Goal: Task Accomplishment & Management: Complete application form

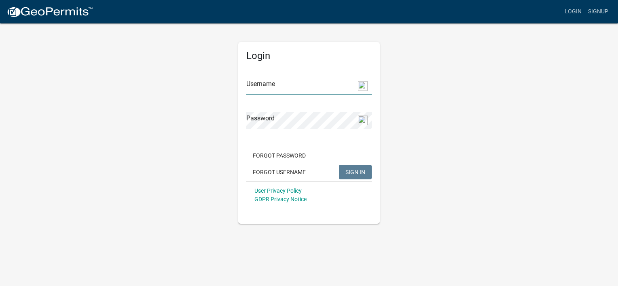
type input "[EMAIL_ADDRESS][DOMAIN_NAME]"
click at [347, 171] on span "SIGN IN" at bounding box center [356, 172] width 20 height 6
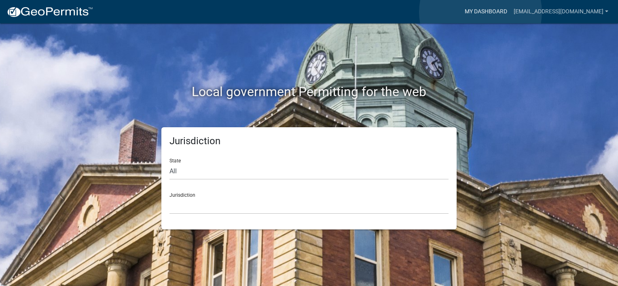
click at [481, 12] on link "My Dashboard" at bounding box center [486, 11] width 49 height 15
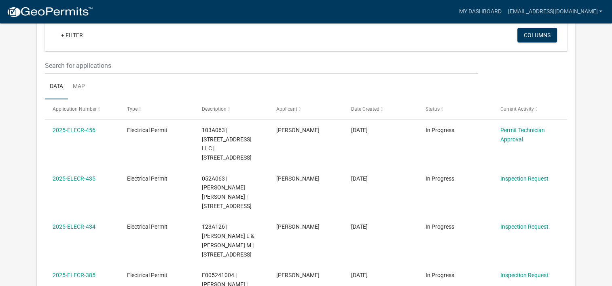
scroll to position [67, 0]
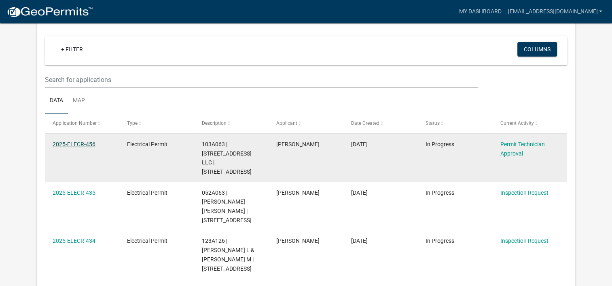
click at [76, 143] on link "2025-ELECR-456" at bounding box center [74, 144] width 43 height 6
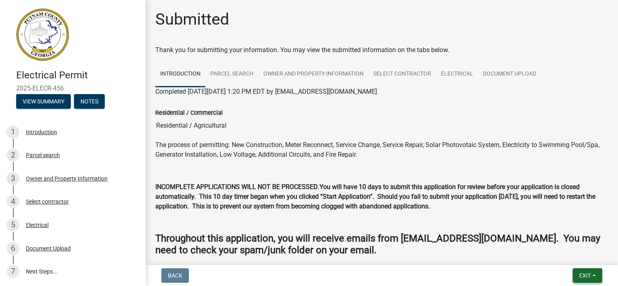
click at [589, 275] on span "Exit" at bounding box center [585, 276] width 12 height 6
click at [562, 254] on button "Save & Exit" at bounding box center [570, 254] width 65 height 19
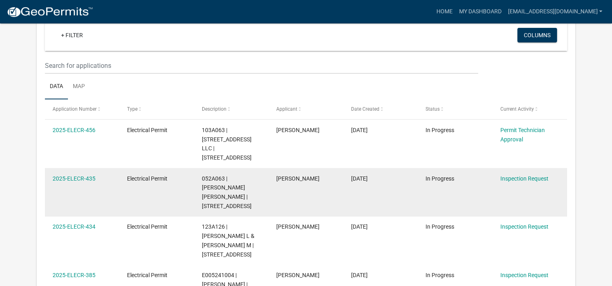
scroll to position [67, 0]
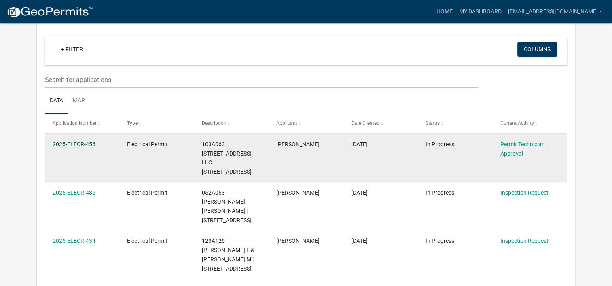
click at [89, 142] on link "2025-ELECR-456" at bounding box center [74, 144] width 43 height 6
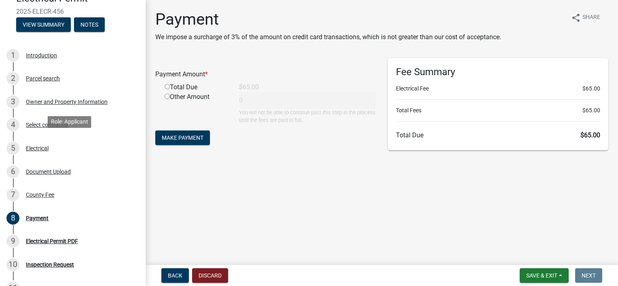
scroll to position [81, 0]
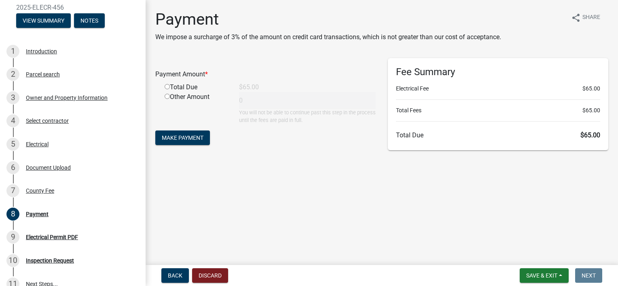
click at [166, 87] on input "radio" at bounding box center [167, 86] width 5 height 5
radio input "true"
type input "65"
click at [182, 139] on span "Make Payment" at bounding box center [183, 138] width 42 height 6
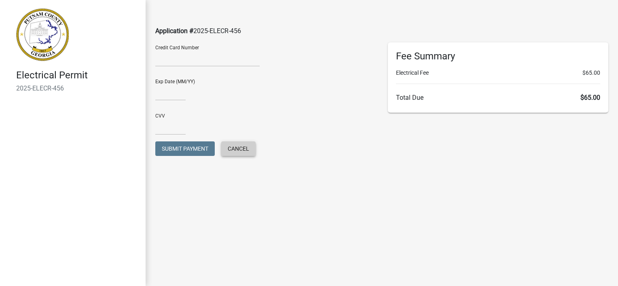
click at [236, 147] on span "Cancel" at bounding box center [238, 149] width 21 height 6
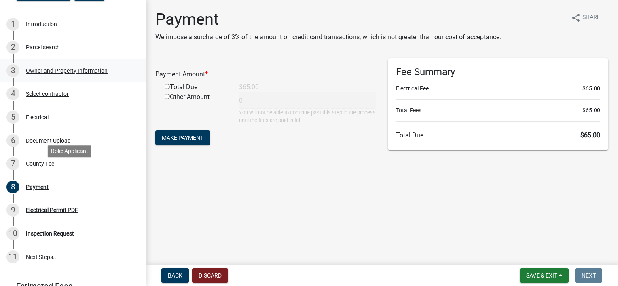
scroll to position [121, 0]
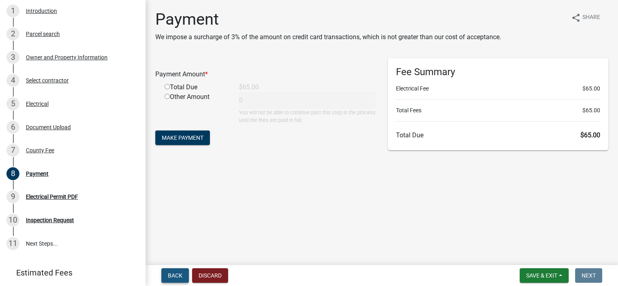
click at [181, 275] on span "Back" at bounding box center [175, 276] width 15 height 6
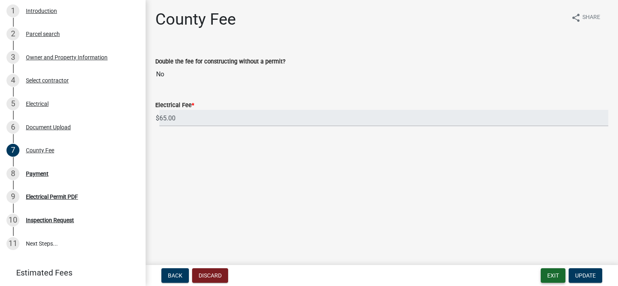
click at [556, 276] on button "Exit" at bounding box center [553, 276] width 25 height 15
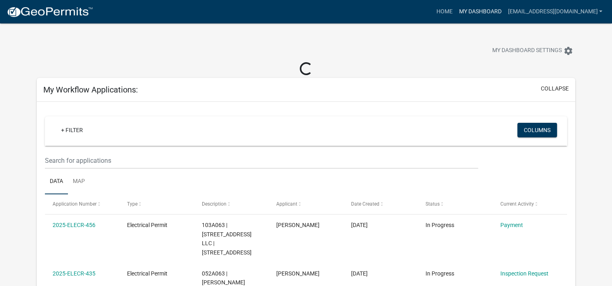
click at [491, 8] on link "My Dashboard" at bounding box center [480, 11] width 49 height 15
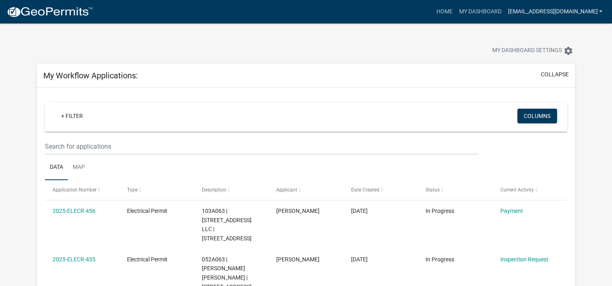
click at [598, 11] on link "[EMAIL_ADDRESS][DOMAIN_NAME]" at bounding box center [555, 11] width 101 height 15
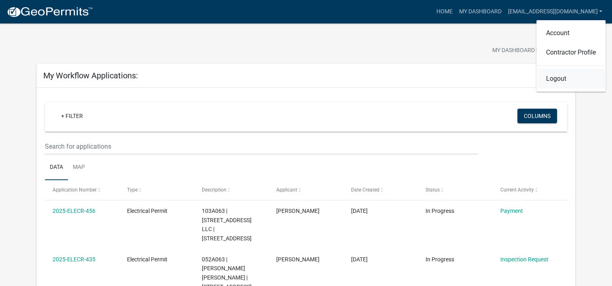
click at [555, 77] on link "Logout" at bounding box center [570, 78] width 69 height 19
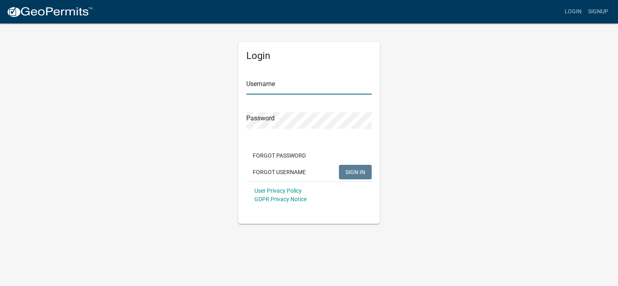
type input "[EMAIL_ADDRESS][DOMAIN_NAME]"
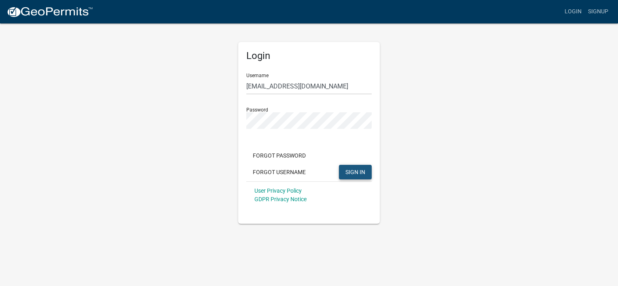
click at [369, 175] on button "SIGN IN" at bounding box center [355, 172] width 33 height 15
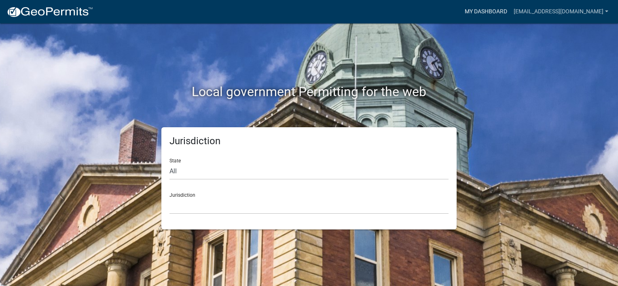
click at [481, 11] on link "My Dashboard" at bounding box center [486, 11] width 49 height 15
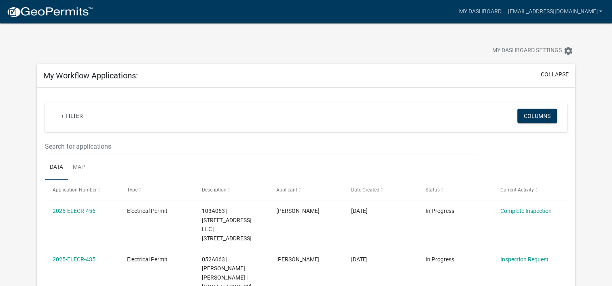
click at [423, 49] on div "My Dashboard Settings settings" at bounding box center [466, 52] width 229 height 18
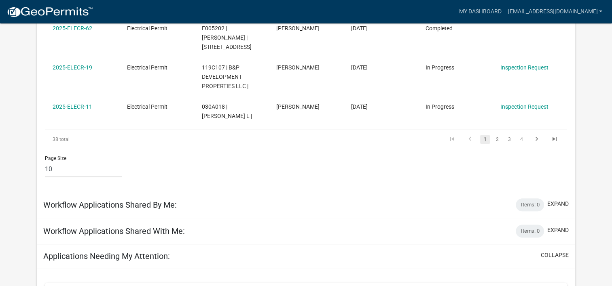
scroll to position [486, 0]
click at [472, 9] on link "My Dashboard" at bounding box center [480, 11] width 49 height 15
click at [490, 8] on link "My Dashboard" at bounding box center [480, 11] width 49 height 15
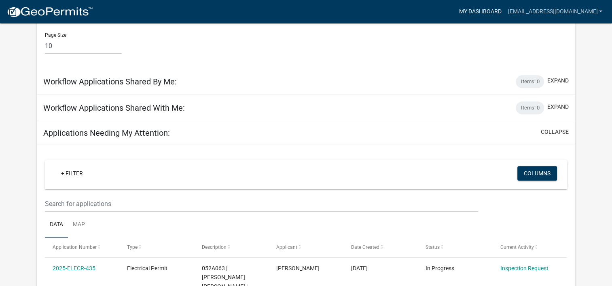
scroll to position [607, 0]
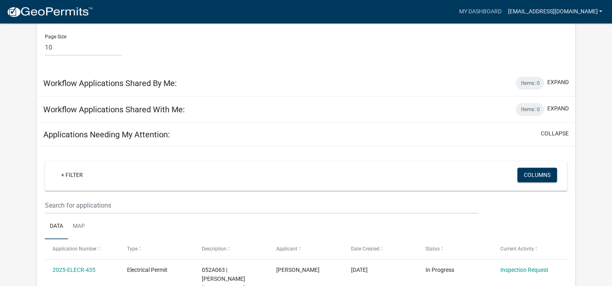
click at [597, 9] on link "[EMAIL_ADDRESS][DOMAIN_NAME]" at bounding box center [555, 11] width 101 height 15
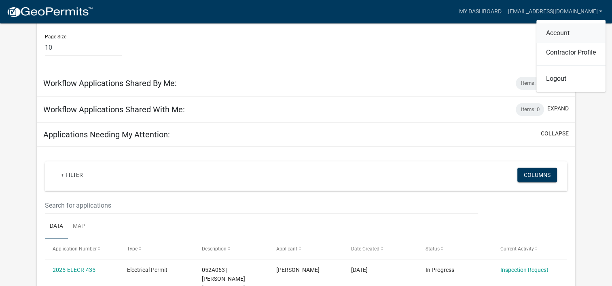
click at [558, 32] on link "Account" at bounding box center [570, 32] width 69 height 19
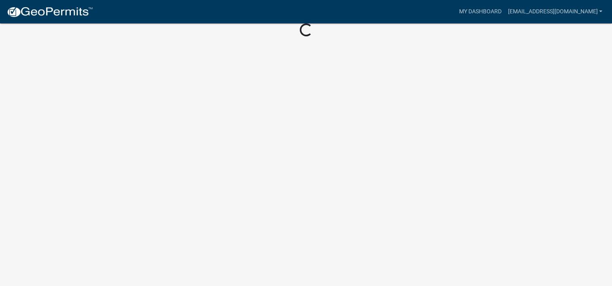
scroll to position [184, 0]
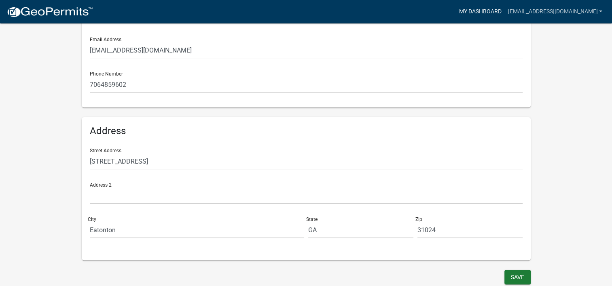
click at [482, 8] on link "My Dashboard" at bounding box center [480, 11] width 49 height 15
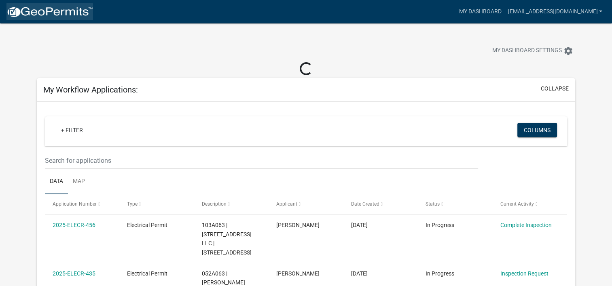
click at [66, 14] on img at bounding box center [49, 12] width 87 height 12
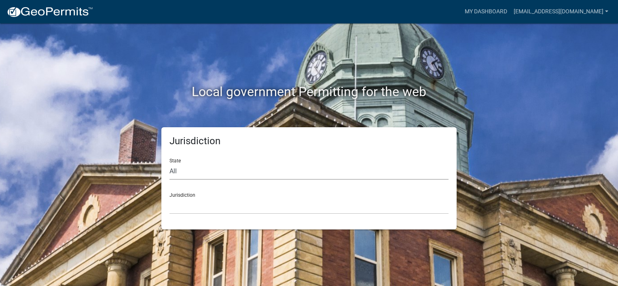
click at [179, 172] on select "All [US_STATE] [US_STATE] [US_STATE] [US_STATE] [US_STATE] [US_STATE] [US_STATE…" at bounding box center [309, 171] width 279 height 17
select select "[US_STATE]"
click at [170, 163] on select "All [US_STATE] [US_STATE] [US_STATE] [US_STATE] [US_STATE] [US_STATE] [US_STATE…" at bounding box center [309, 171] width 279 height 17
click at [182, 204] on select "[GEOGRAPHIC_DATA], [US_STATE][PERSON_NAME][GEOGRAPHIC_DATA], [US_STATE][PERSON_…" at bounding box center [309, 206] width 279 height 17
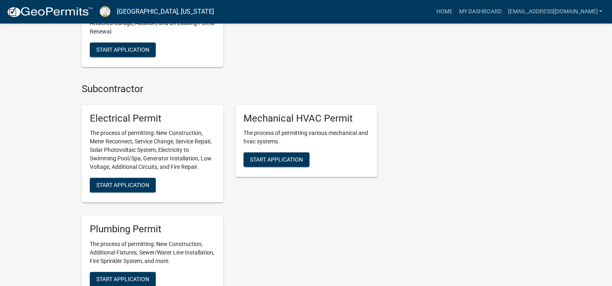
scroll to position [607, 0]
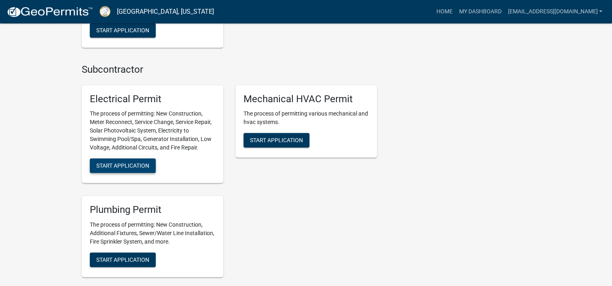
click at [111, 165] on span "Start Application" at bounding box center [122, 166] width 53 height 6
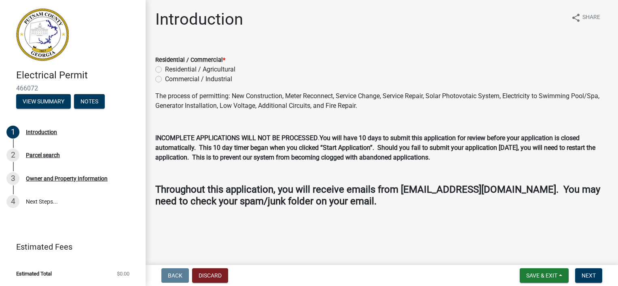
click at [165, 69] on label "Residential / Agricultural" at bounding box center [200, 70] width 70 height 10
click at [165, 69] on input "Residential / Agricultural" at bounding box center [167, 67] width 5 height 5
radio input "true"
click at [583, 274] on span "Next" at bounding box center [589, 276] width 14 height 6
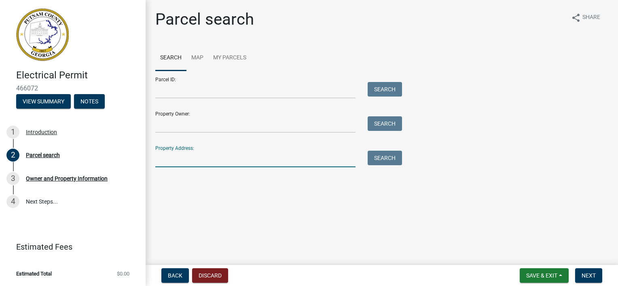
click at [165, 157] on input "Property Address:" at bounding box center [255, 159] width 200 height 17
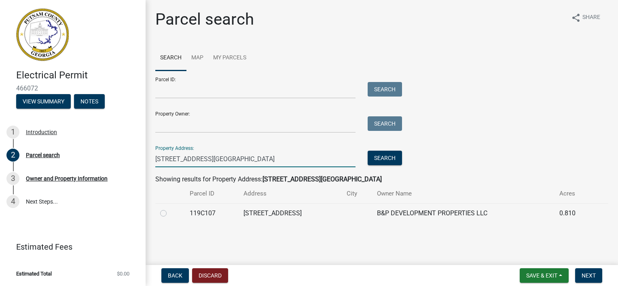
type input "251 east river bend"
click at [170, 209] on label at bounding box center [170, 209] width 0 height 0
click at [170, 214] on input "radio" at bounding box center [172, 211] width 5 height 5
radio input "true"
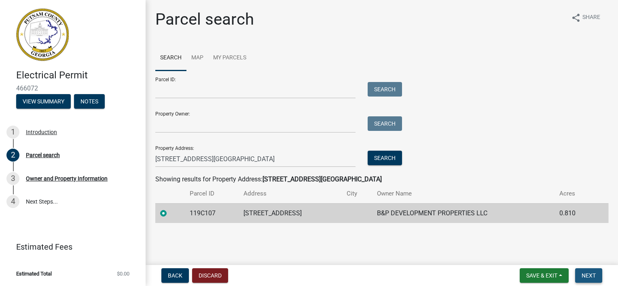
click at [582, 277] on span "Next" at bounding box center [589, 276] width 14 height 6
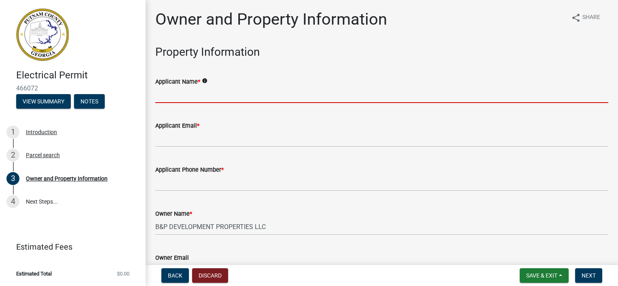
click at [174, 99] on input "Applicant Name *" at bounding box center [381, 95] width 453 height 17
type input "Collis Electric"
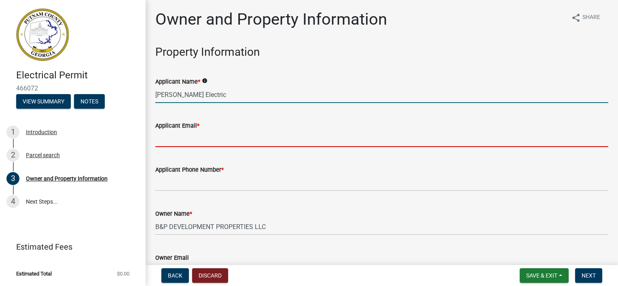
type input "[EMAIL_ADDRESS][DOMAIN_NAME]"
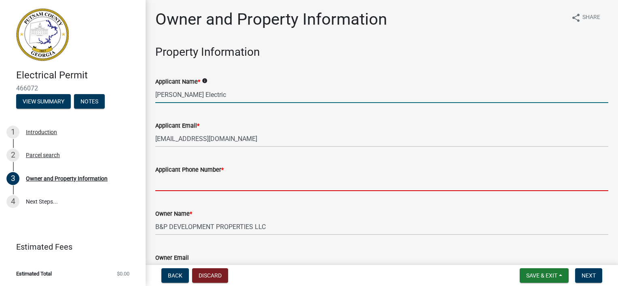
type input "[PHONE_NUMBER]"
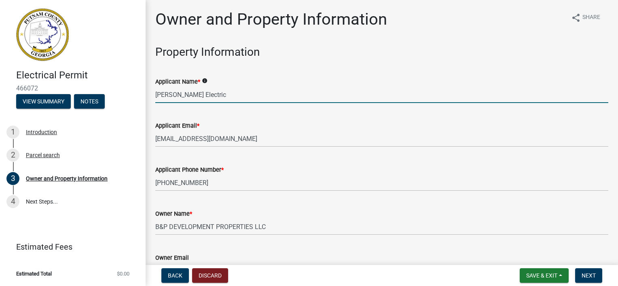
type input "Eatonton"
type input "[STREET_ADDRESS]"
type input "Eatonton"
type input "GA"
type input "31024"
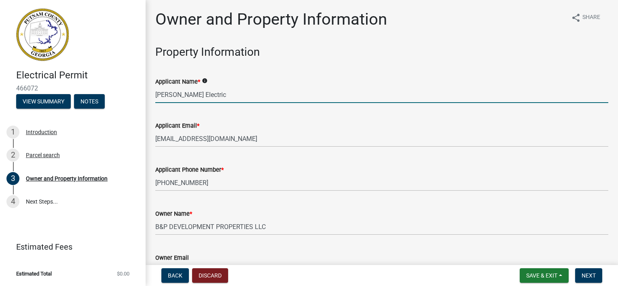
type input "[PERSON_NAME] Electric, LLC"
type input "[PHONE_NUMBER]"
type input "667 greensboro rd"
type input "Eatonton"
type input "ga"
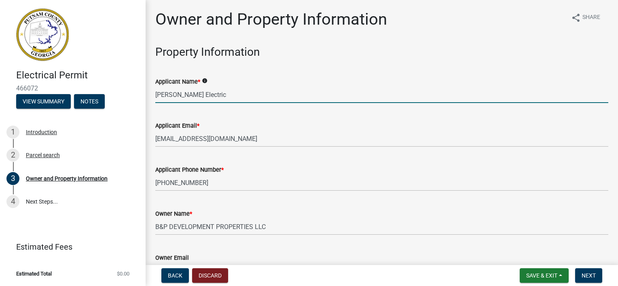
type input "31024"
type input "[EMAIL_ADDRESS][DOMAIN_NAME]"
type input "ER000802"
type input "[DATE]"
type input "20205blr-10"
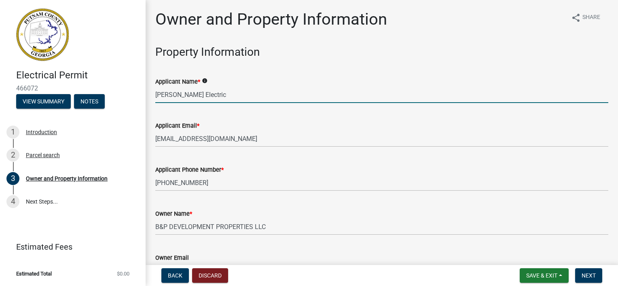
type input "[DATE]"
type input "[PERSON_NAME]"
type input "7064739868"
select select "8"
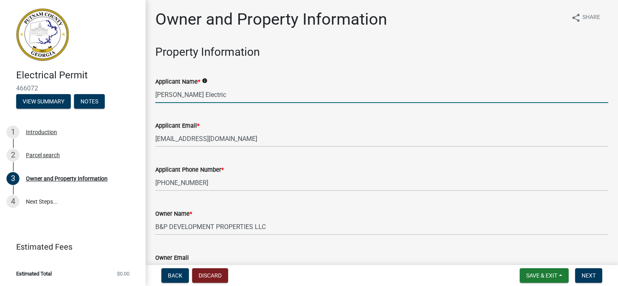
select select "2025"
select select "8"
select select "2025"
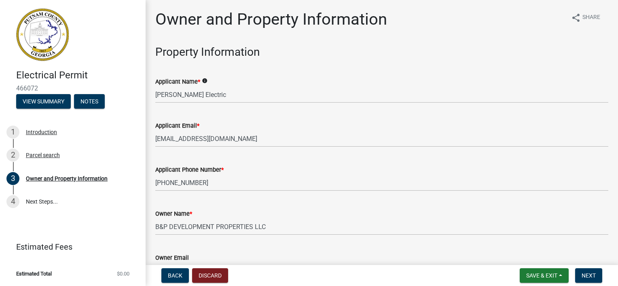
scroll to position [1021, 0]
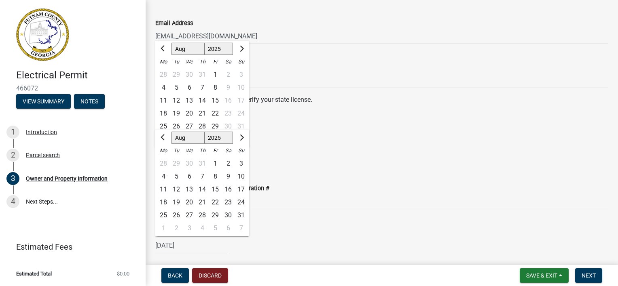
click at [306, 69] on div "State Certification #" at bounding box center [381, 67] width 453 height 10
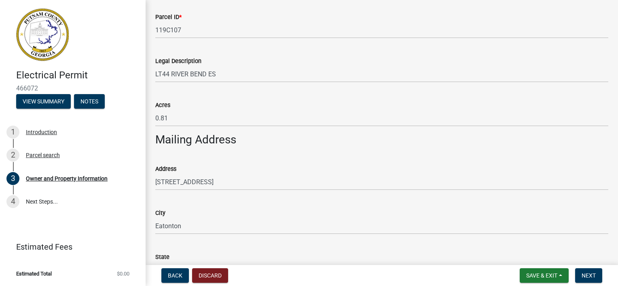
scroll to position [333, 0]
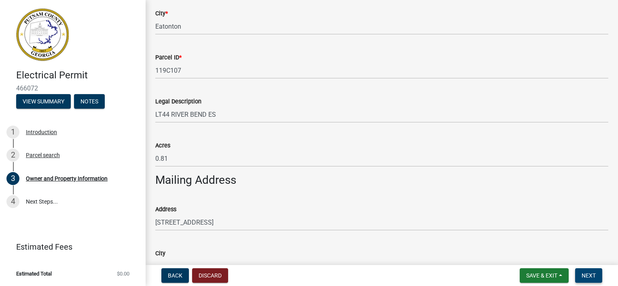
click at [586, 274] on span "Next" at bounding box center [589, 276] width 14 height 6
click at [589, 274] on span "Next" at bounding box center [589, 276] width 14 height 6
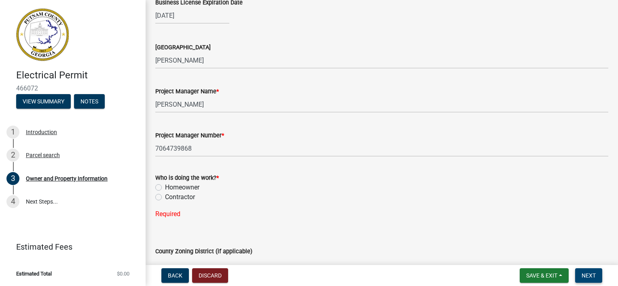
scroll to position [1304, 0]
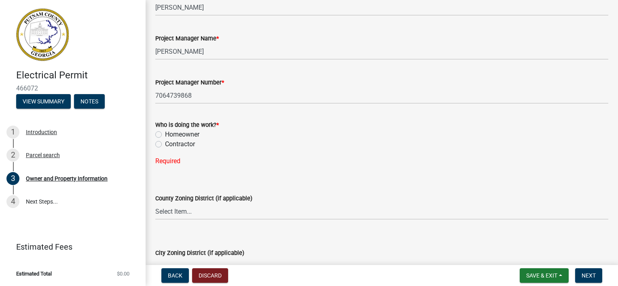
click at [165, 145] on label "Contractor" at bounding box center [180, 145] width 30 height 10
click at [165, 145] on input "Contractor" at bounding box center [167, 142] width 5 height 5
radio input "true"
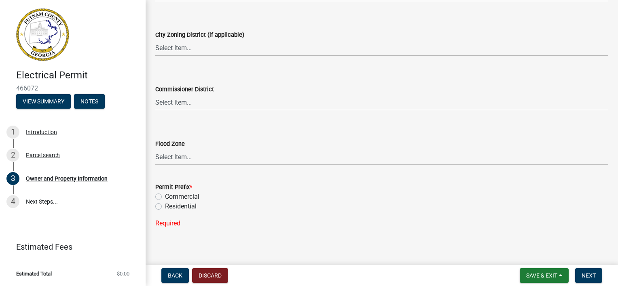
scroll to position [1511, 0]
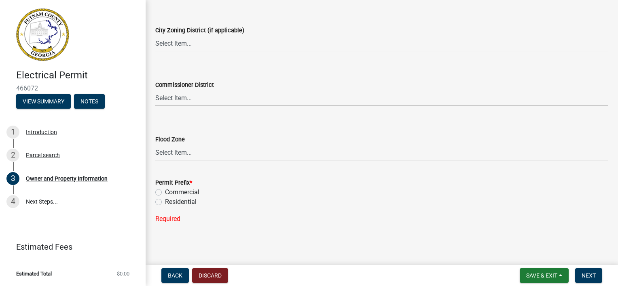
click at [165, 204] on label "Residential" at bounding box center [181, 202] width 32 height 10
click at [165, 203] on input "Residential" at bounding box center [167, 199] width 5 height 5
radio input "true"
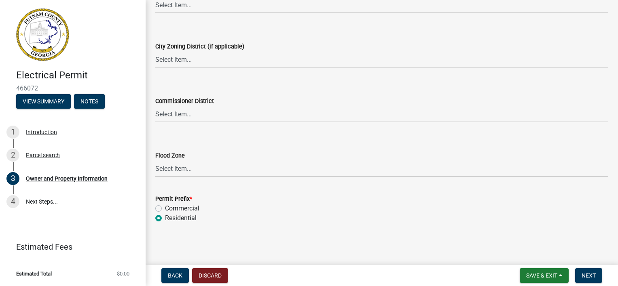
scroll to position [1495, 0]
click at [592, 277] on span "Next" at bounding box center [589, 276] width 14 height 6
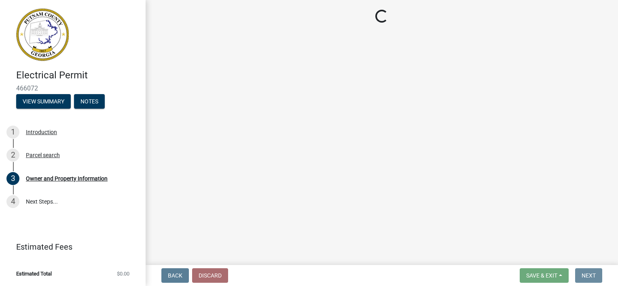
scroll to position [0, 0]
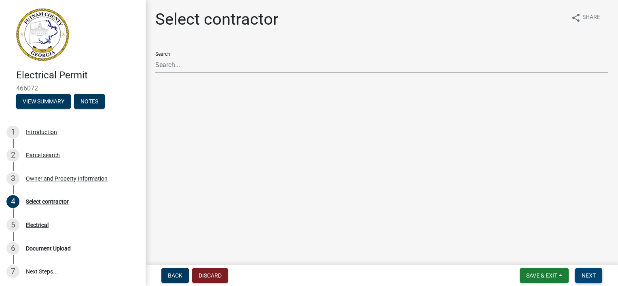
click at [591, 277] on span "Next" at bounding box center [589, 276] width 14 height 6
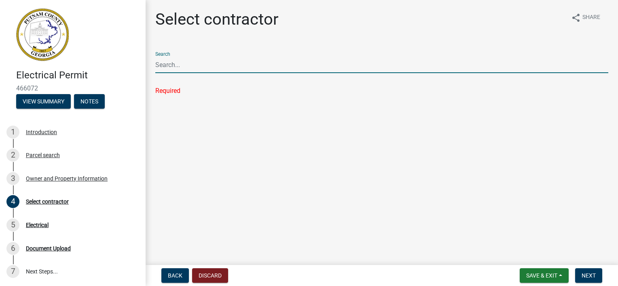
click at [166, 66] on input "Search" at bounding box center [381, 65] width 453 height 17
click at [165, 119] on main "Select contractor share Share Search Required" at bounding box center [382, 131] width 473 height 262
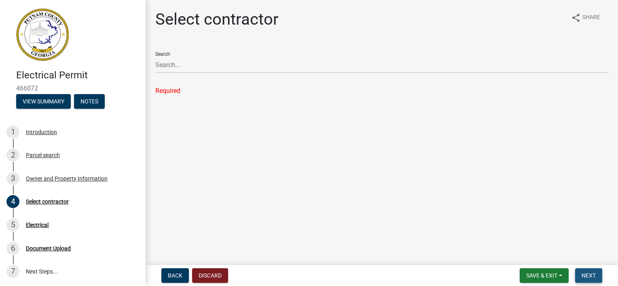
click at [592, 277] on span "Next" at bounding box center [589, 276] width 14 height 6
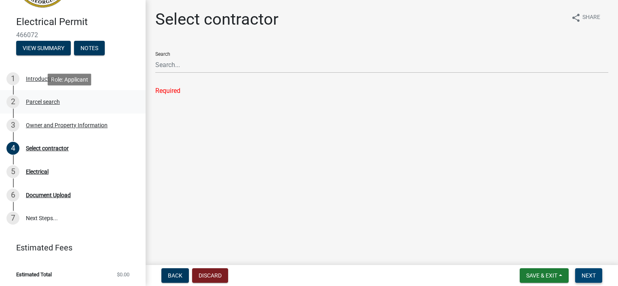
scroll to position [54, 0]
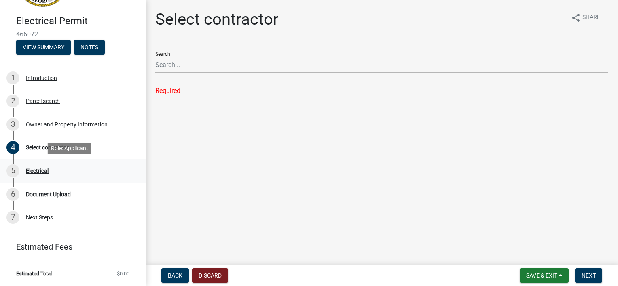
click at [42, 172] on div "Electrical" at bounding box center [37, 171] width 23 height 6
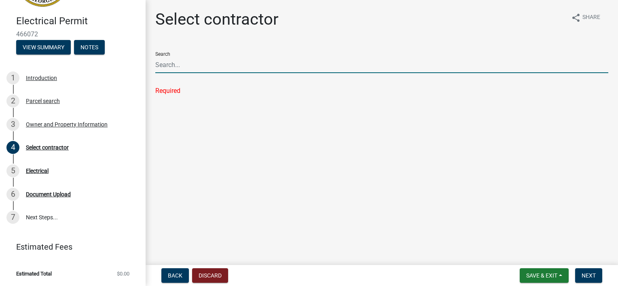
click at [173, 66] on input "Search" at bounding box center [381, 65] width 453 height 17
click at [359, 121] on main "Select contractor share Share Search Required" at bounding box center [382, 131] width 473 height 262
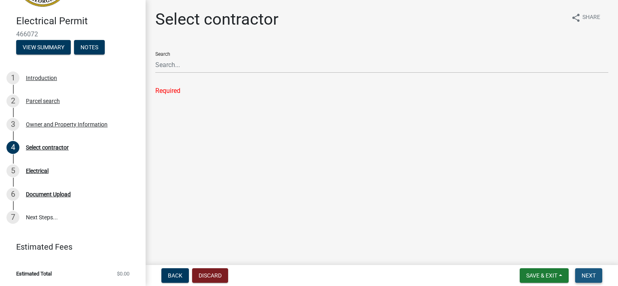
click at [592, 276] on span "Next" at bounding box center [589, 276] width 14 height 6
click at [180, 275] on span "Back" at bounding box center [175, 276] width 15 height 6
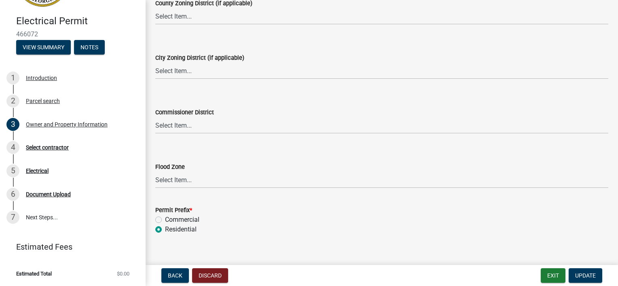
scroll to position [1495, 0]
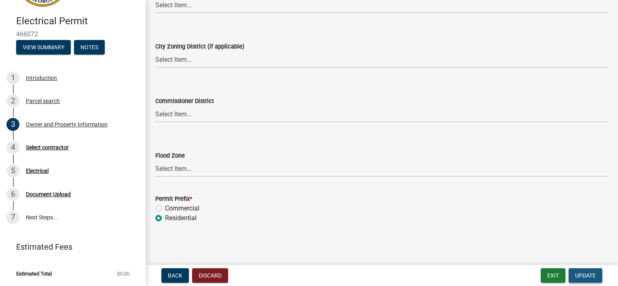
click at [580, 274] on span "Update" at bounding box center [585, 276] width 21 height 6
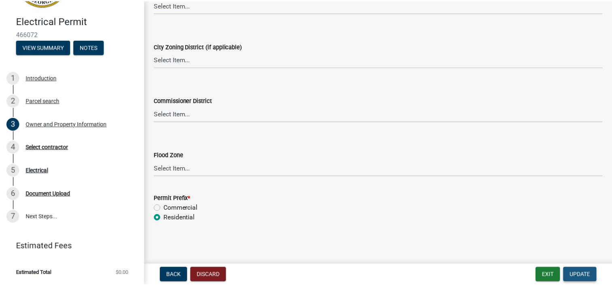
scroll to position [0, 0]
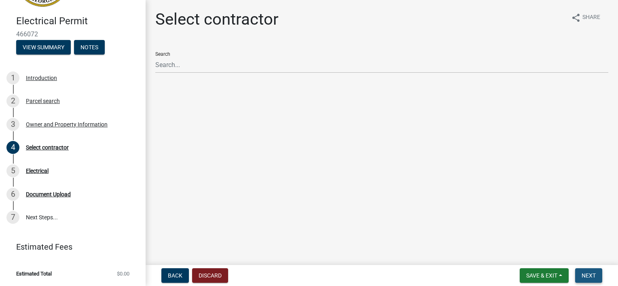
click at [590, 274] on span "Next" at bounding box center [589, 276] width 14 height 6
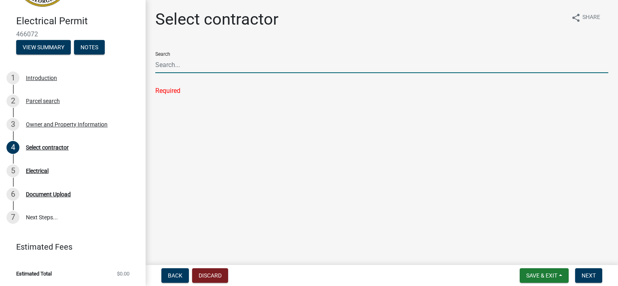
click at [180, 66] on input "Search" at bounding box center [381, 65] width 453 height 17
click at [184, 59] on input "Search" at bounding box center [381, 65] width 453 height 17
click at [166, 55] on div "Search" at bounding box center [381, 59] width 453 height 28
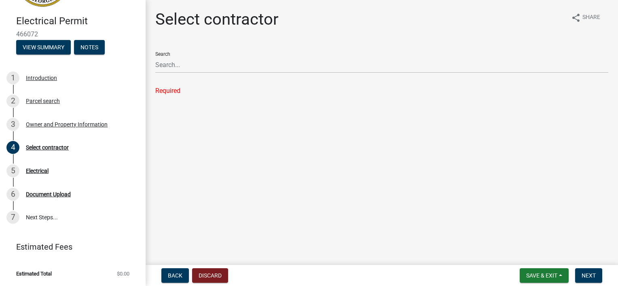
click at [166, 82] on ul at bounding box center [381, 83] width 453 height 6
click at [169, 105] on div "Select contractor share Share Search Required" at bounding box center [381, 60] width 465 height 100
click at [212, 277] on button "Discard" at bounding box center [210, 276] width 36 height 15
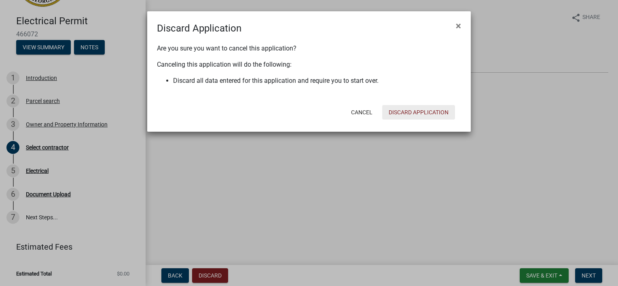
click at [412, 111] on button "Discard Application" at bounding box center [418, 112] width 73 height 15
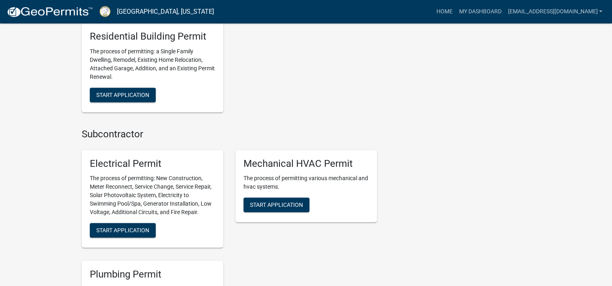
scroll to position [566, 0]
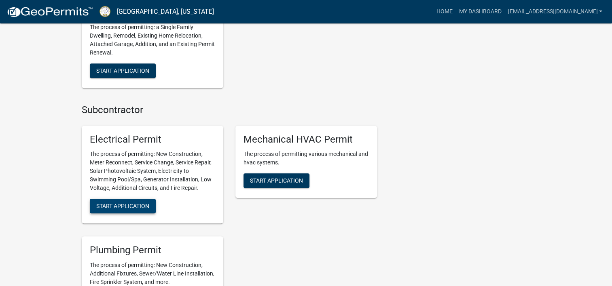
click at [109, 207] on span "Start Application" at bounding box center [122, 206] width 53 height 6
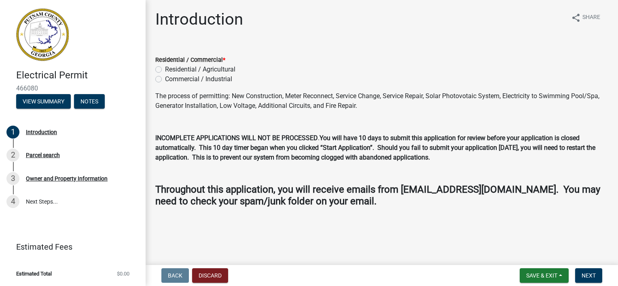
click at [165, 72] on label "Residential / Agricultural" at bounding box center [200, 70] width 70 height 10
click at [165, 70] on input "Residential / Agricultural" at bounding box center [167, 67] width 5 height 5
radio input "true"
click at [583, 273] on span "Next" at bounding box center [589, 276] width 14 height 6
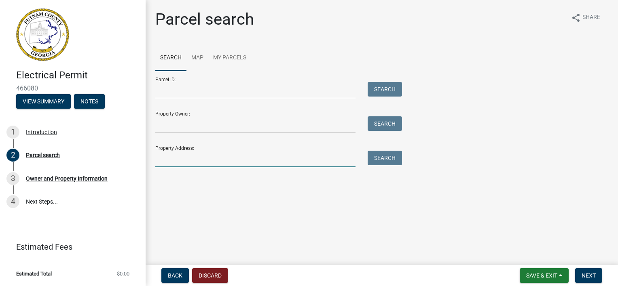
click at [186, 162] on input "Property Address:" at bounding box center [255, 159] width 200 height 17
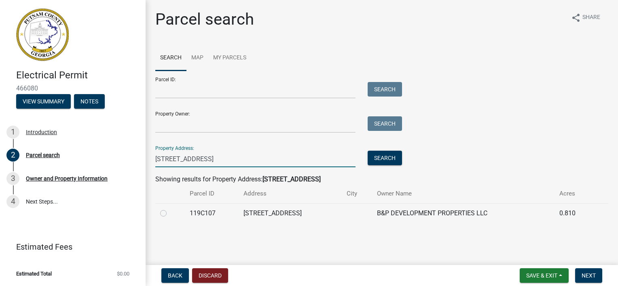
type input "[STREET_ADDRESS]"
click at [170, 209] on label at bounding box center [170, 209] width 0 height 0
click at [170, 214] on input "radio" at bounding box center [172, 211] width 5 height 5
radio input "true"
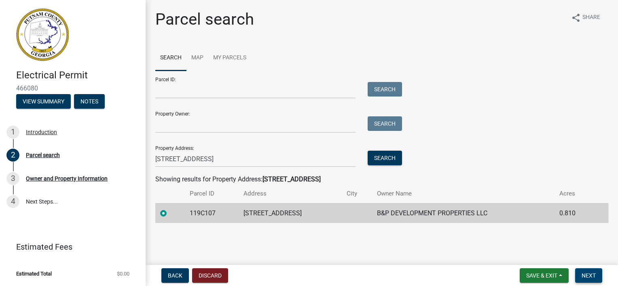
click at [586, 274] on span "Next" at bounding box center [589, 276] width 14 height 6
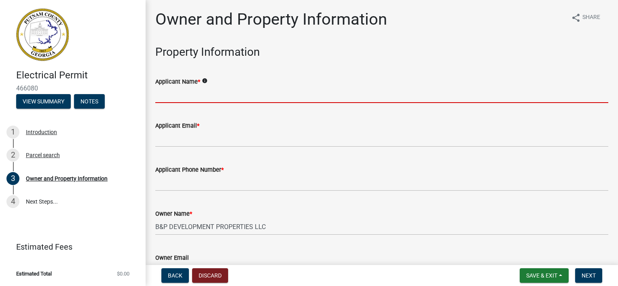
click at [172, 93] on input "Applicant Name *" at bounding box center [381, 95] width 453 height 17
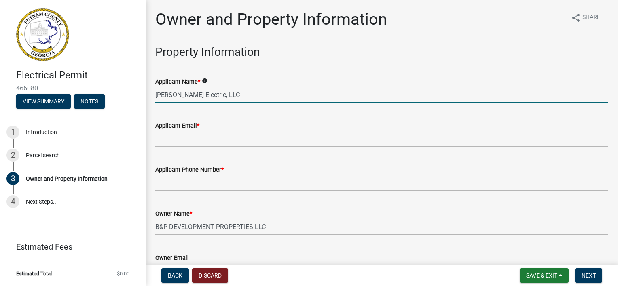
type input "[PERSON_NAME] Electric, LLC"
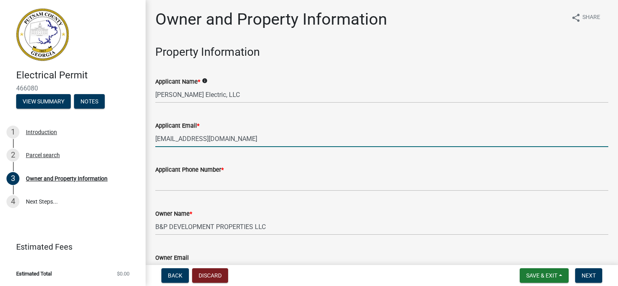
type input "[EMAIL_ADDRESS][DOMAIN_NAME]"
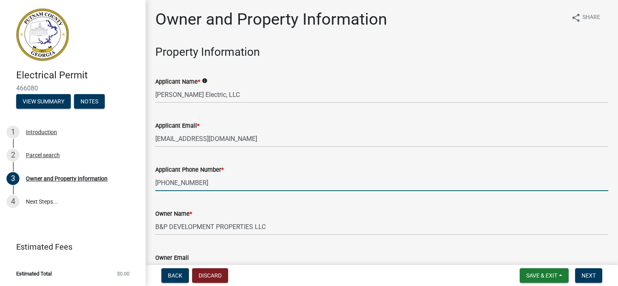
click at [178, 183] on input "706-485-9868" at bounding box center [381, 183] width 453 height 17
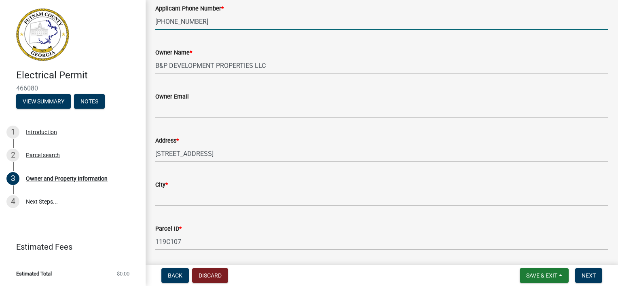
scroll to position [162, 0]
type input "[PHONE_NUMBER]"
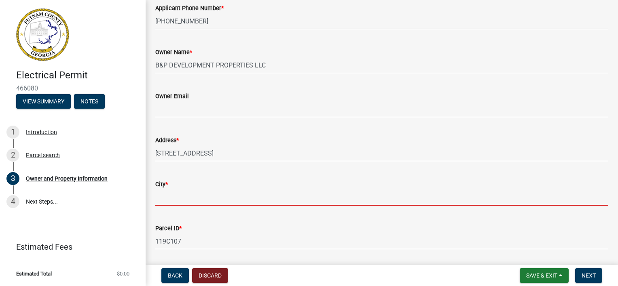
click at [184, 197] on input "City *" at bounding box center [381, 197] width 453 height 17
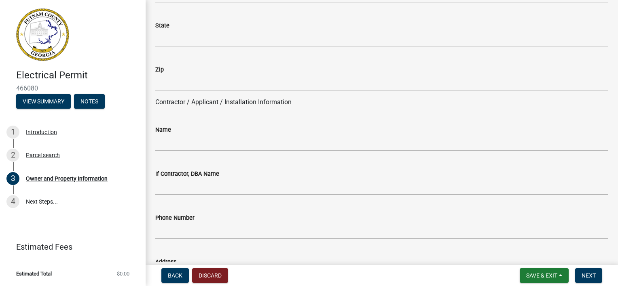
scroll to position [607, 0]
type input "Eatonton"
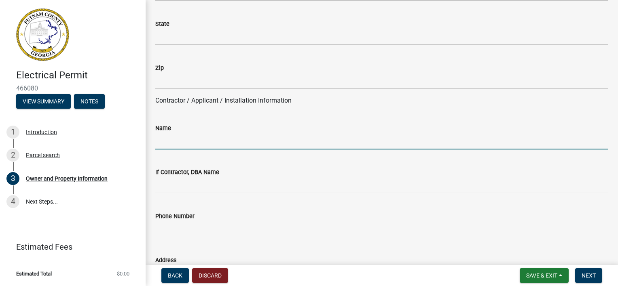
click at [170, 141] on input "Name" at bounding box center [381, 141] width 453 height 17
type input "C"
type input "[PERSON_NAME] Electric, LLC"
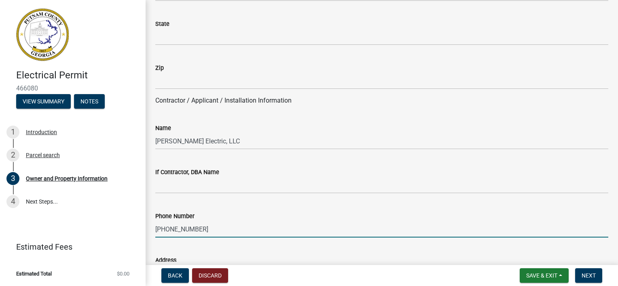
type input "[PHONE_NUMBER]"
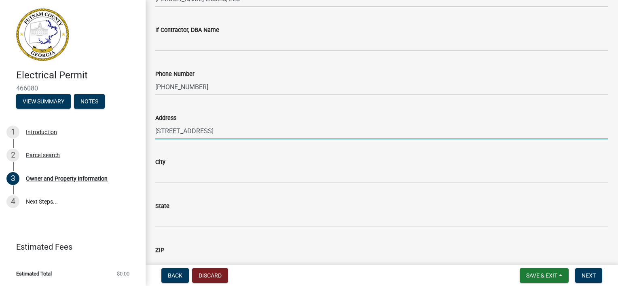
type input "[STREET_ADDRESS]"
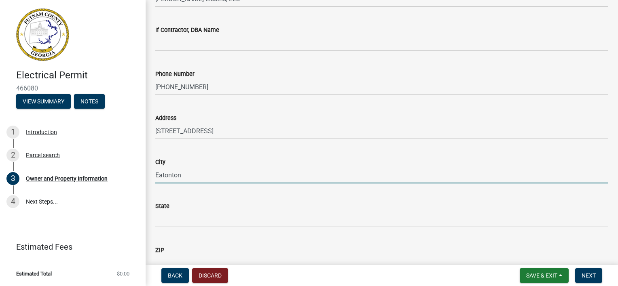
type input "Eatonton"
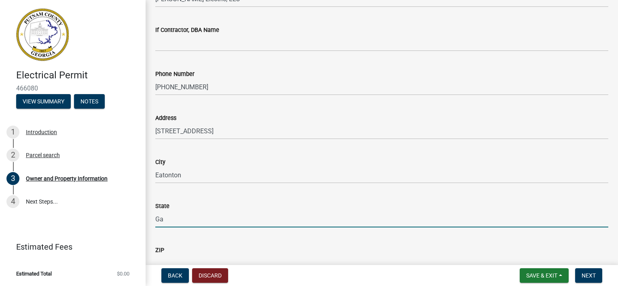
type input "Ga"
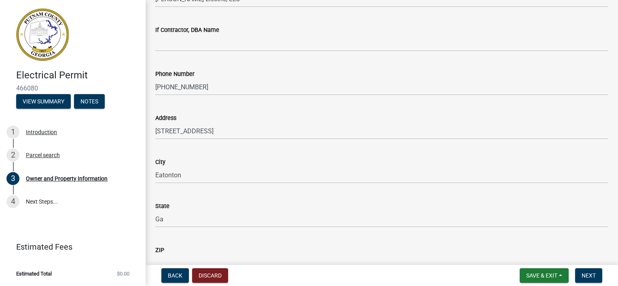
scroll to position [759, 0]
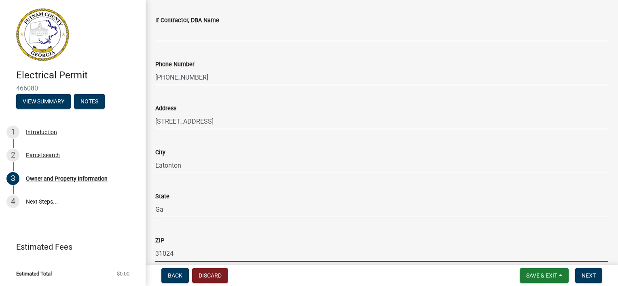
type input "31024"
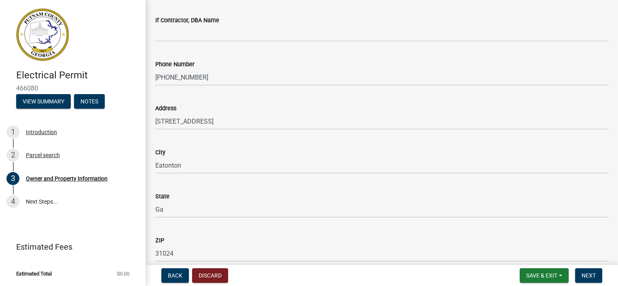
scroll to position [926, 0]
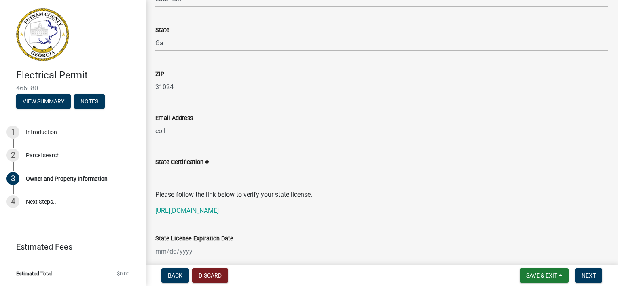
type input "[EMAIL_ADDRESS][DOMAIN_NAME]"
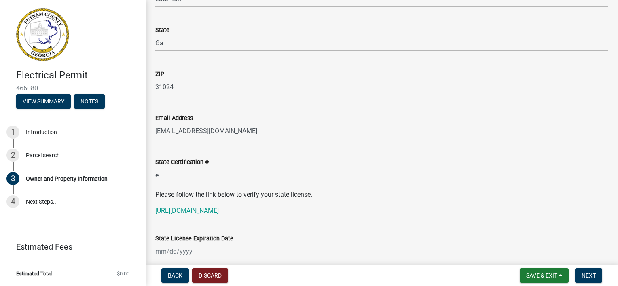
type input "ER000802"
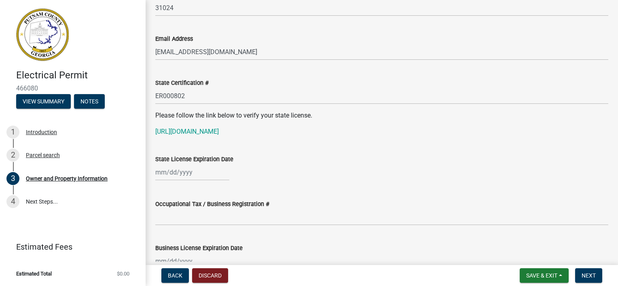
scroll to position [1007, 0]
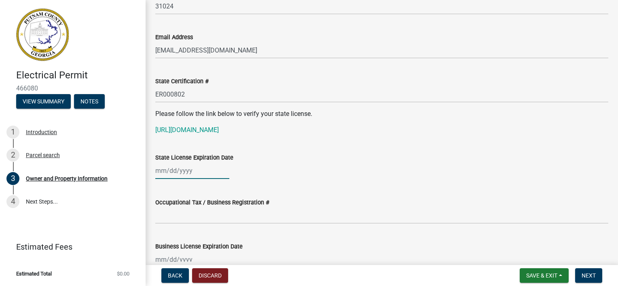
click at [167, 173] on div at bounding box center [192, 171] width 74 height 17
select select "8"
select select "2025"
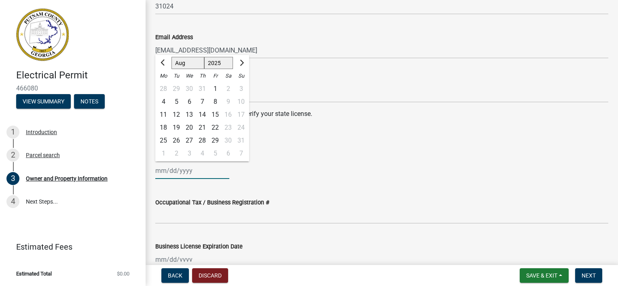
click at [162, 171] on input "State License Expiration Date" at bounding box center [192, 171] width 74 height 17
type input "[DATE]"
click at [152, 211] on div "Occupational Tax / Business Registration #" at bounding box center [381, 206] width 465 height 38
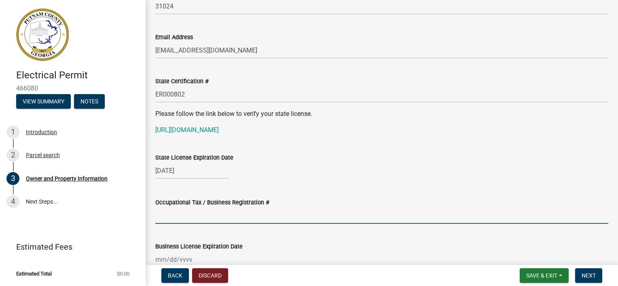
click at [159, 217] on input "Occupational Tax / Business Registration #" at bounding box center [381, 216] width 453 height 17
type input "20205blr-10"
type input "[STREET_ADDRESS]"
type input "Eatonton"
type input "GA"
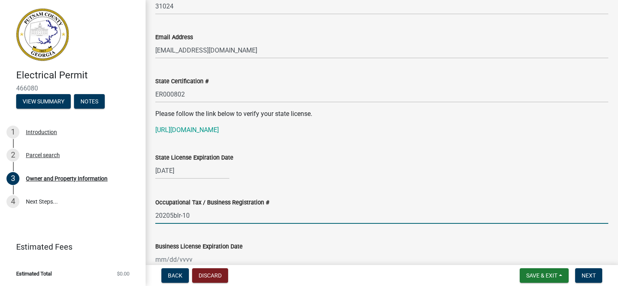
type input "31024"
type input "[DATE]"
type input "[PERSON_NAME]"
type input "7064739868"
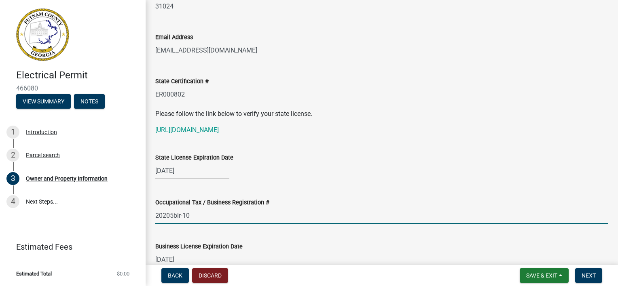
select select "8"
select select "2025"
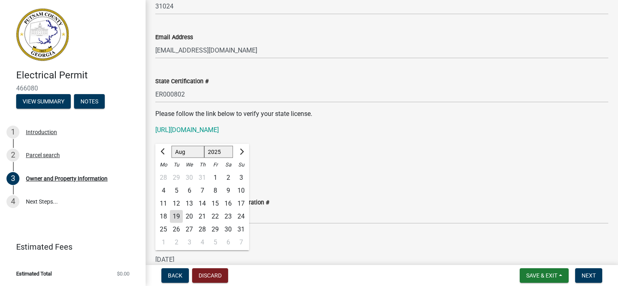
click at [352, 181] on wm-data-entity-input "State License Expiration Date 06/30/2026" at bounding box center [381, 164] width 453 height 45
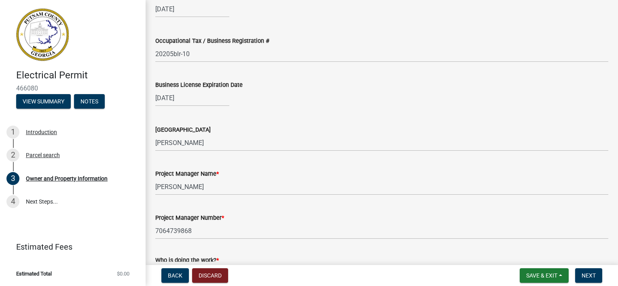
scroll to position [1209, 0]
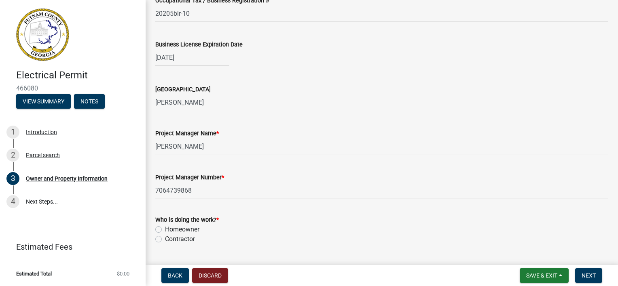
click at [189, 242] on label "Contractor" at bounding box center [180, 240] width 30 height 10
click at [170, 240] on input "Contractor" at bounding box center [167, 237] width 5 height 5
radio input "true"
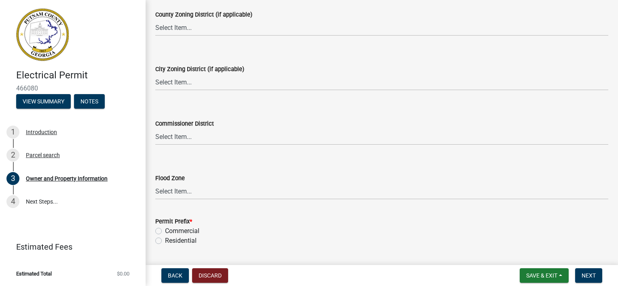
scroll to position [1492, 0]
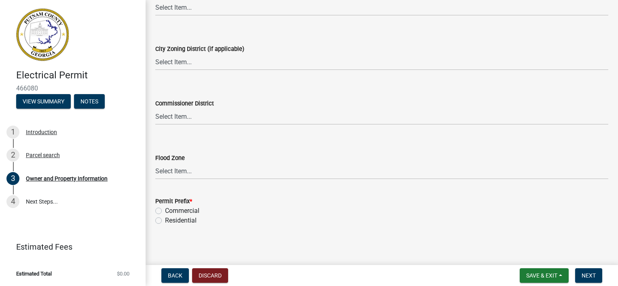
click at [165, 221] on label "Residential" at bounding box center [181, 221] width 32 height 10
click at [165, 221] on input "Residential" at bounding box center [167, 218] width 5 height 5
radio input "true"
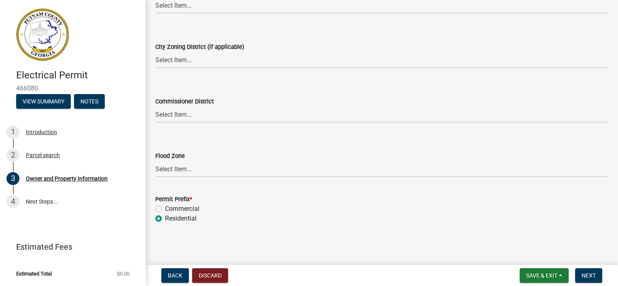
scroll to position [1495, 0]
click at [596, 271] on button "Next" at bounding box center [588, 276] width 27 height 15
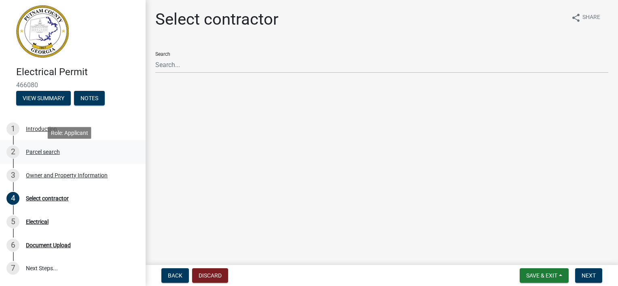
scroll to position [0, 0]
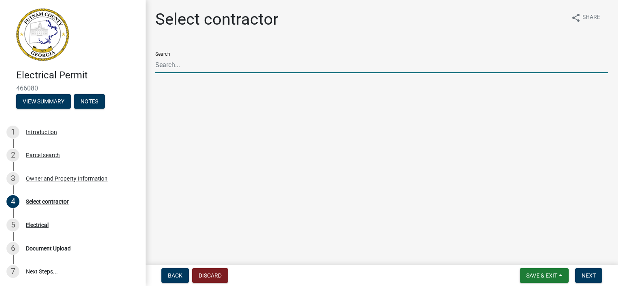
click at [184, 66] on input "Search" at bounding box center [381, 65] width 453 height 17
click at [255, 108] on main "Select contractor share Share Search Collis Electric LLC" at bounding box center [382, 131] width 473 height 262
click at [235, 67] on input "[PERSON_NAME] Electric LLC" at bounding box center [381, 65] width 453 height 17
click at [159, 54] on div "Search Collis Electric LLC" at bounding box center [381, 59] width 453 height 28
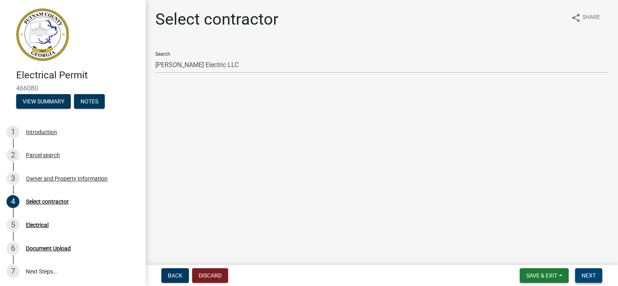
click at [583, 275] on span "Next" at bounding box center [589, 276] width 14 height 6
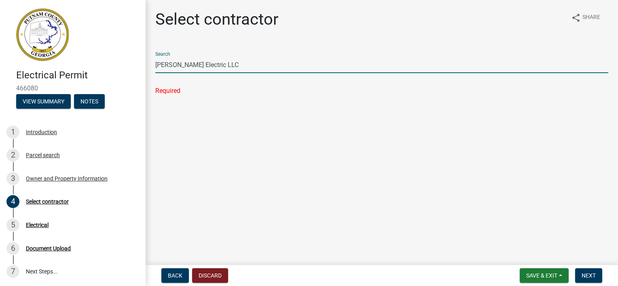
click at [251, 66] on input "[PERSON_NAME] Electric LLC" at bounding box center [381, 65] width 453 height 17
type input "C"
click at [183, 68] on input "Search" at bounding box center [381, 65] width 453 height 17
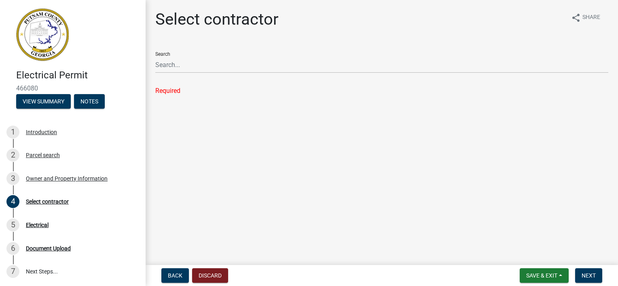
click at [184, 83] on ul at bounding box center [381, 83] width 453 height 6
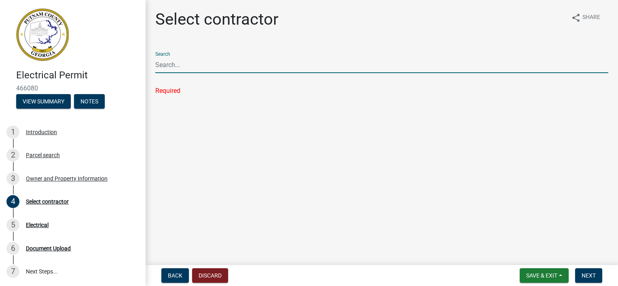
click at [179, 58] on input "Search" at bounding box center [381, 65] width 453 height 17
drag, startPoint x: 179, startPoint y: 58, endPoint x: 197, endPoint y: 74, distance: 24.4
click at [192, 72] on input "Search" at bounding box center [381, 65] width 453 height 17
type input "s"
click at [167, 54] on div "Search s" at bounding box center [381, 59] width 453 height 28
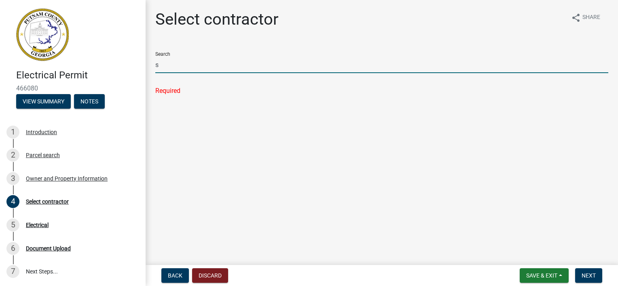
click at [172, 64] on input "s" at bounding box center [381, 65] width 453 height 17
click at [172, 91] on div "Required" at bounding box center [381, 91] width 453 height 10
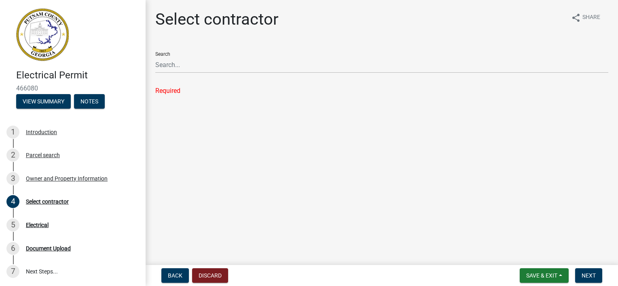
drag, startPoint x: 169, startPoint y: 91, endPoint x: 181, endPoint y: 84, distance: 13.8
click at [181, 84] on ul at bounding box center [381, 83] width 453 height 6
click at [207, 278] on button "Discard" at bounding box center [210, 276] width 36 height 15
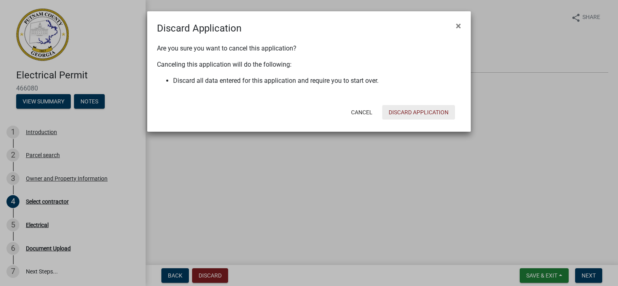
click at [428, 111] on button "Discard Application" at bounding box center [418, 112] width 73 height 15
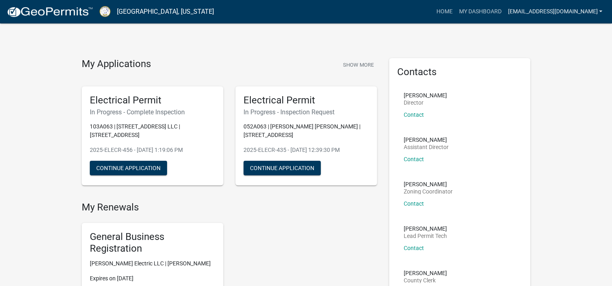
click at [572, 6] on link "[EMAIL_ADDRESS][DOMAIN_NAME]" at bounding box center [555, 11] width 101 height 15
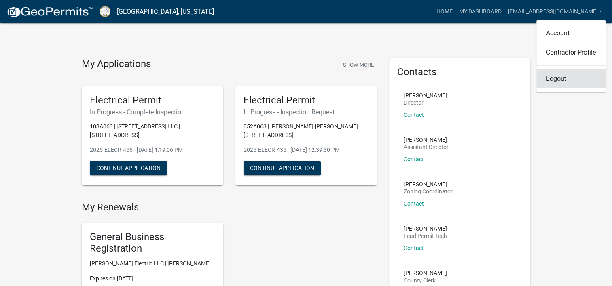
click at [553, 78] on link "Logout" at bounding box center [570, 78] width 69 height 19
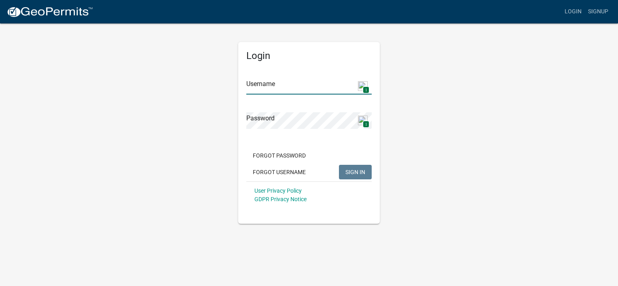
type input "[EMAIL_ADDRESS][DOMAIN_NAME]"
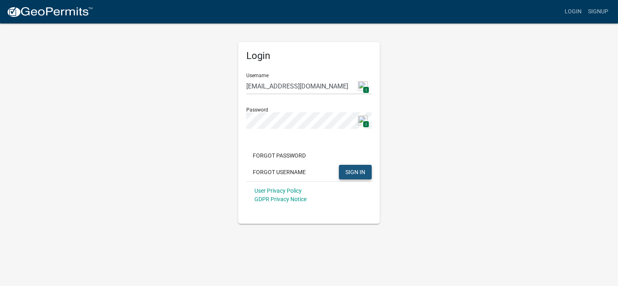
click at [352, 170] on span "SIGN IN" at bounding box center [356, 172] width 20 height 6
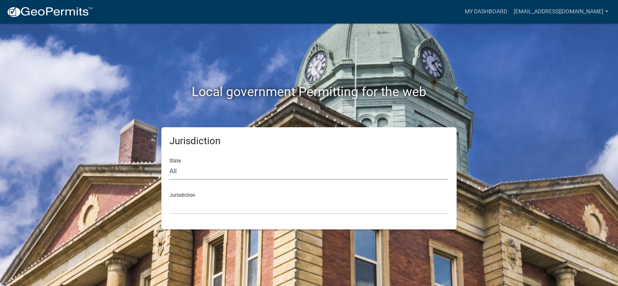
click at [211, 173] on select "All Colorado Georgia Indiana Iowa Kansas Minnesota Ohio South Carolina Wisconsin" at bounding box center [309, 171] width 279 height 17
select select "[US_STATE]"
click at [170, 163] on select "All Colorado Georgia Indiana Iowa Kansas Minnesota Ohio South Carolina Wisconsin" at bounding box center [309, 171] width 279 height 17
click at [189, 206] on select "Cook County, Georgia Crawford County, Georgia Gilmer County, Georgia Haralson C…" at bounding box center [309, 206] width 279 height 17
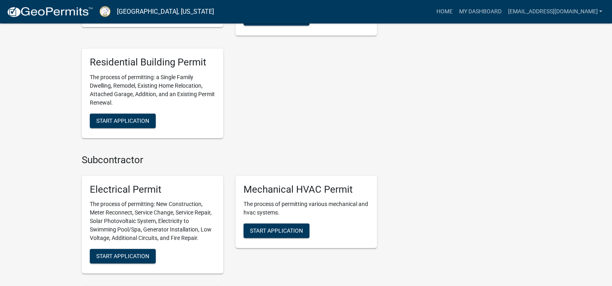
scroll to position [526, 0]
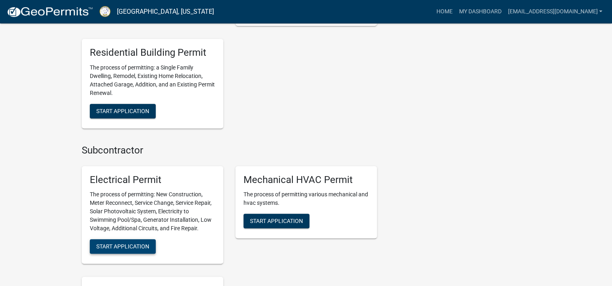
click at [145, 244] on span "Start Application" at bounding box center [122, 247] width 53 height 6
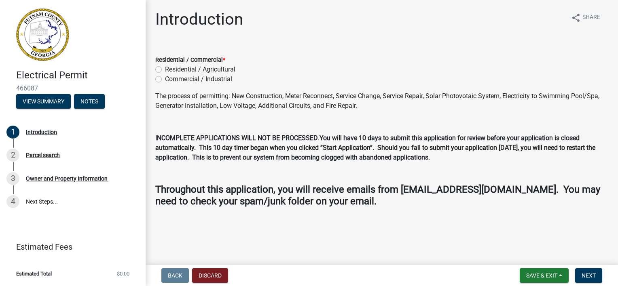
click at [196, 70] on label "Residential / Agricultural" at bounding box center [200, 70] width 70 height 10
click at [170, 70] on input "Residential / Agricultural" at bounding box center [167, 67] width 5 height 5
radio input "true"
click at [590, 281] on button "Next" at bounding box center [588, 276] width 27 height 15
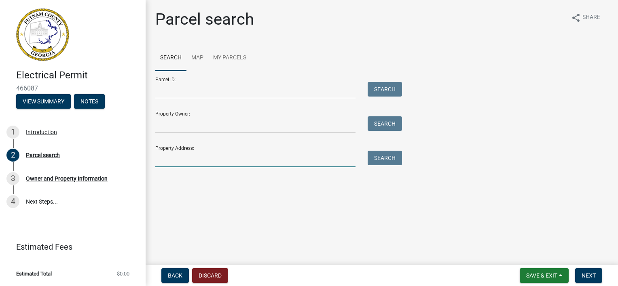
click at [189, 159] on input "Property Address:" at bounding box center [255, 159] width 200 height 17
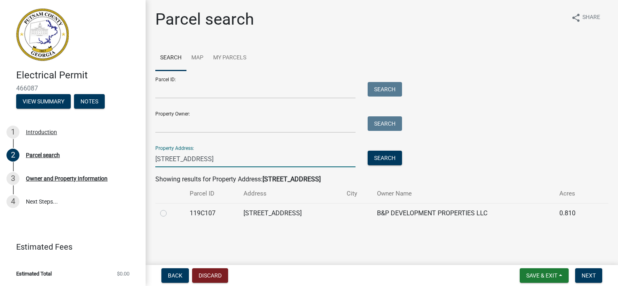
type input "[STREET_ADDRESS]"
click at [170, 209] on label at bounding box center [170, 209] width 0 height 0
click at [170, 213] on input "radio" at bounding box center [172, 211] width 5 height 5
radio input "true"
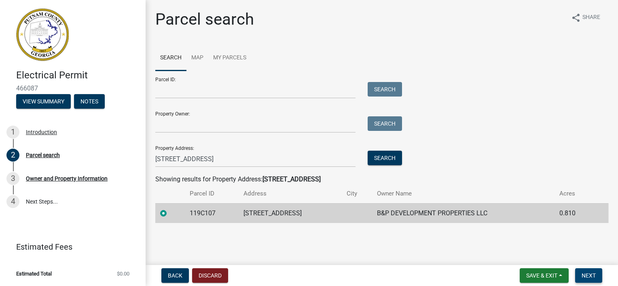
click at [588, 277] on span "Next" at bounding box center [589, 276] width 14 height 6
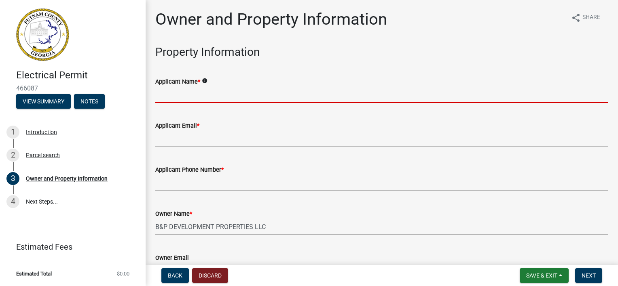
click at [162, 97] on input "Applicant Name *" at bounding box center [381, 95] width 453 height 17
type input "[PERSON_NAME] Electric, LLC"
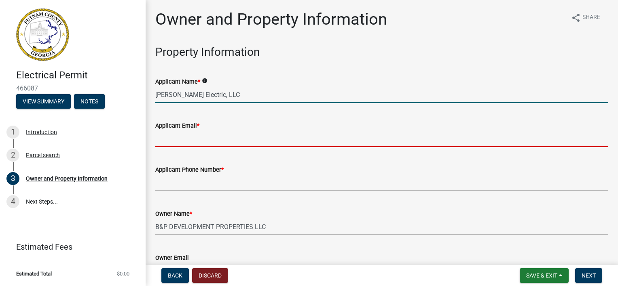
type input "[EMAIL_ADDRESS][DOMAIN_NAME]"
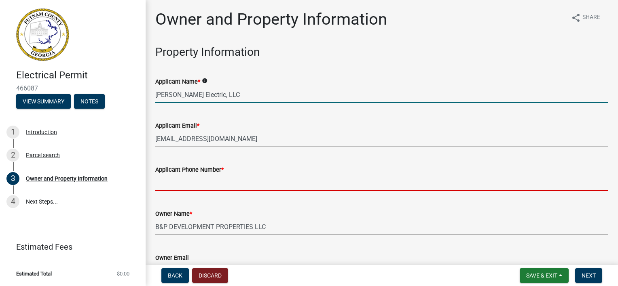
type input "[PHONE_NUMBER]"
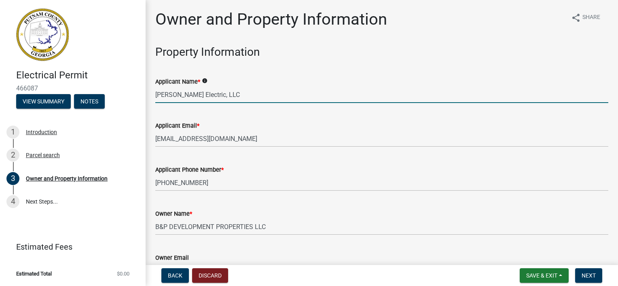
type input "Eatonton"
type input "[STREET_ADDRESS]"
type input "Eatonton"
type input "GA"
type input "31024"
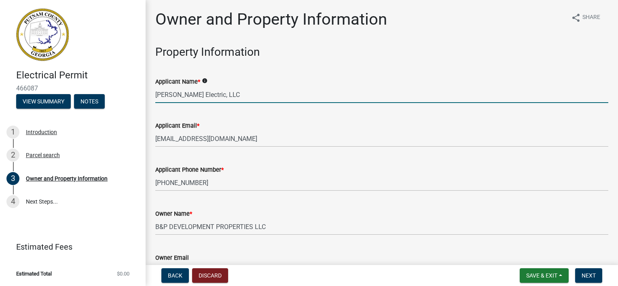
type input "[PERSON_NAME] Electric, LLC"
type input "[PHONE_NUMBER]"
type input "[STREET_ADDRESS]"
type input "Eatonton"
type input "Ga"
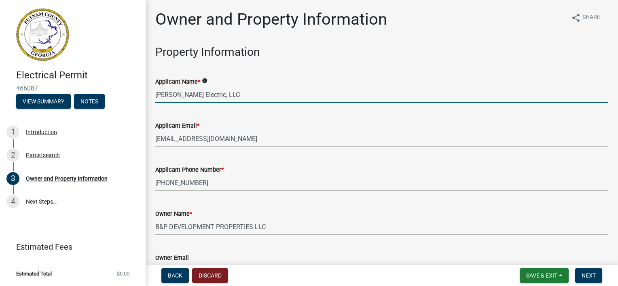
type input "31024"
type input "[EMAIL_ADDRESS][DOMAIN_NAME]"
type input "ER000802"
type input "[DATE]"
type input "20205blr-10"
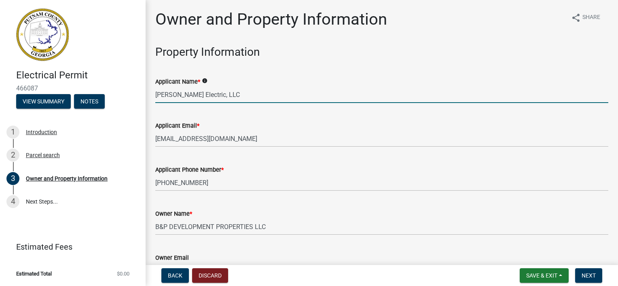
type input "[DATE]"
type input "[PERSON_NAME]"
type input "7064739868"
select select "8"
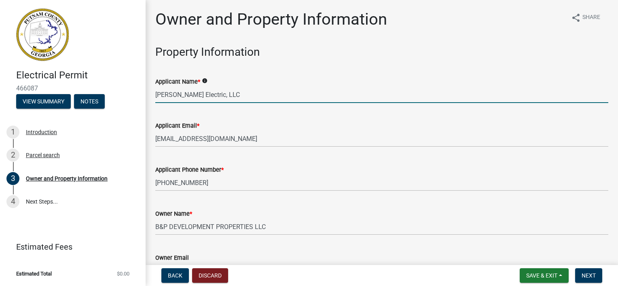
select select "2025"
select select "8"
select select "2025"
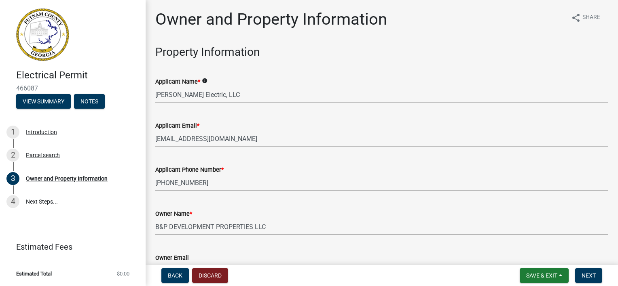
scroll to position [1021, 0]
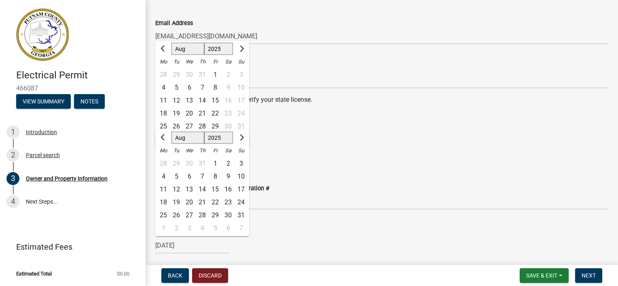
click at [337, 124] on wm-data-entity-input "Please follow the link below to verify your state license. https://verify.sos.g…" at bounding box center [381, 111] width 453 height 32
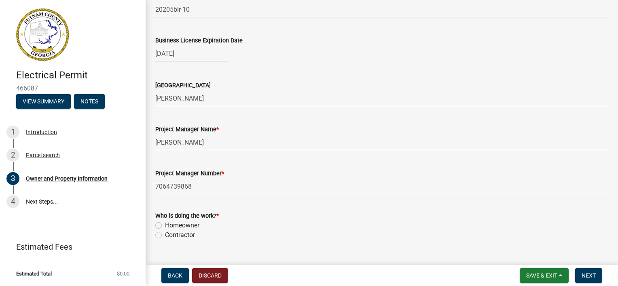
scroll to position [1223, 0]
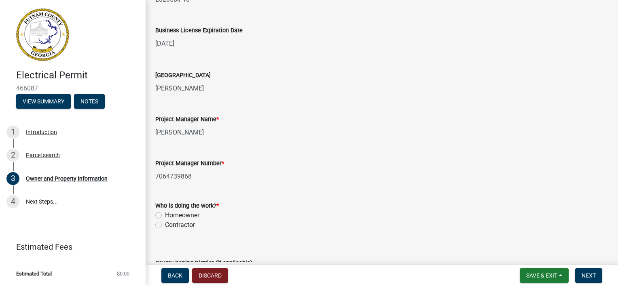
click at [178, 223] on label "Contractor" at bounding box center [180, 226] width 30 height 10
click at [170, 223] on input "Contractor" at bounding box center [167, 223] width 5 height 5
radio input "true"
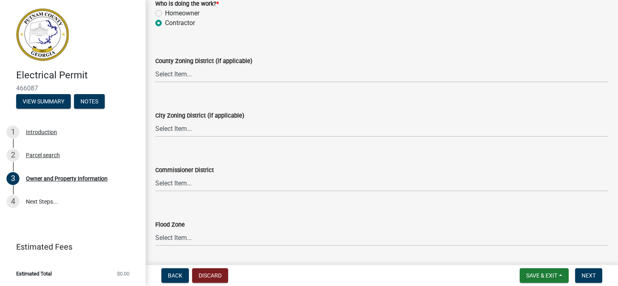
scroll to position [1495, 0]
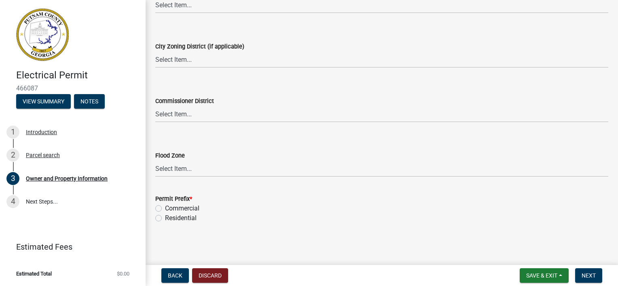
click at [174, 221] on label "Residential" at bounding box center [181, 219] width 32 height 10
click at [170, 219] on input "Residential" at bounding box center [167, 216] width 5 height 5
radio input "true"
click at [584, 275] on span "Next" at bounding box center [589, 276] width 14 height 6
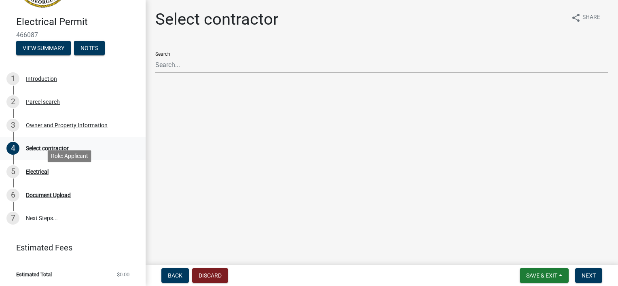
scroll to position [54, 0]
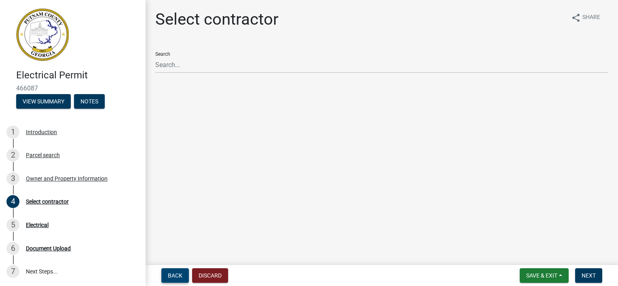
click at [178, 276] on span "Back" at bounding box center [175, 276] width 15 height 6
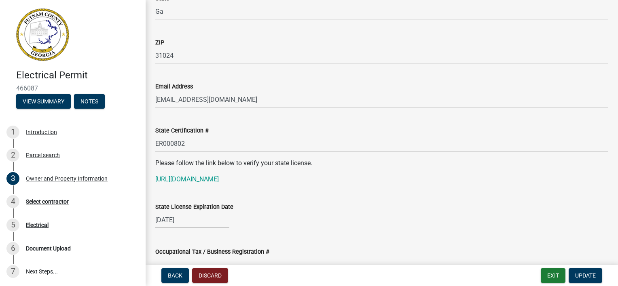
scroll to position [971, 0]
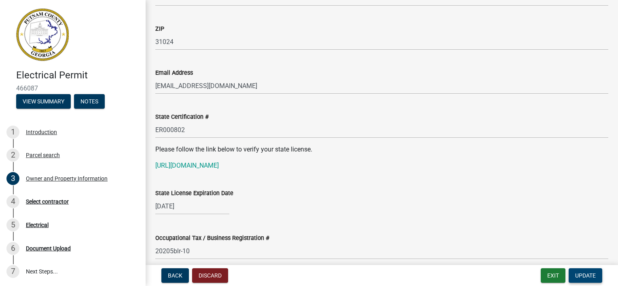
click at [579, 277] on span "Update" at bounding box center [585, 276] width 21 height 6
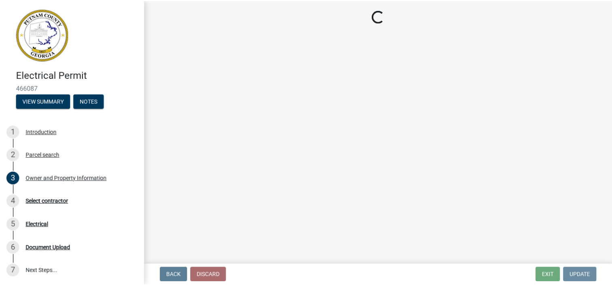
scroll to position [0, 0]
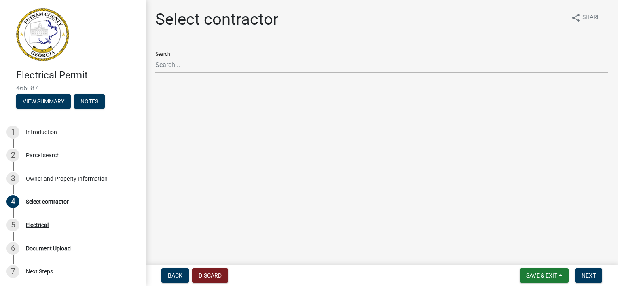
click at [159, 83] on ul at bounding box center [381, 83] width 453 height 6
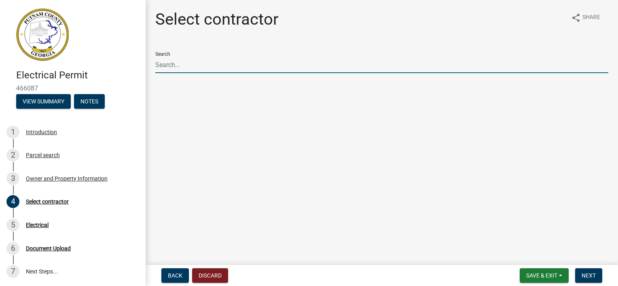
click at [172, 65] on input "Search" at bounding box center [381, 65] width 453 height 17
click at [556, 275] on span "Save & Exit" at bounding box center [541, 276] width 31 height 6
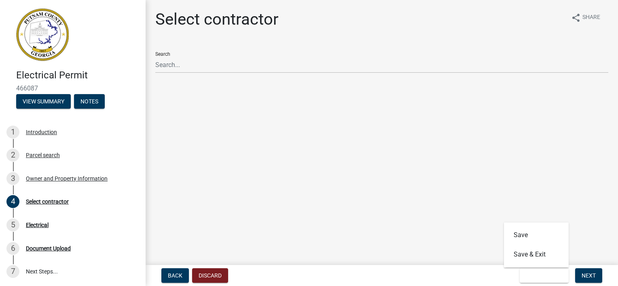
click at [369, 202] on main "Select contractor share Share Search" at bounding box center [382, 131] width 473 height 262
click at [527, 275] on span "Save & Exit" at bounding box center [541, 276] width 31 height 6
click at [171, 275] on span "Back" at bounding box center [175, 276] width 15 height 6
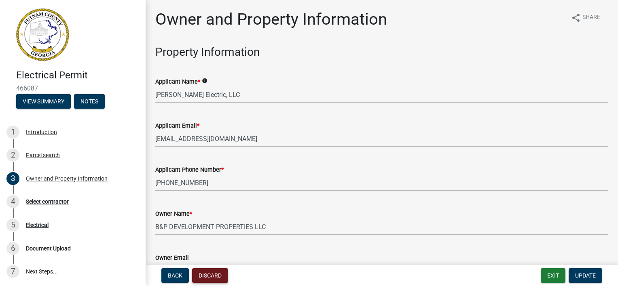
click at [214, 276] on button "Discard" at bounding box center [210, 276] width 36 height 15
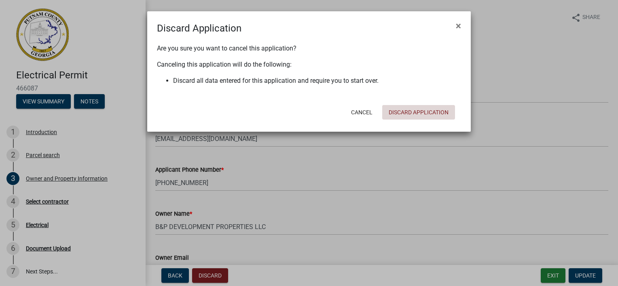
click at [411, 112] on button "Discard Application" at bounding box center [418, 112] width 73 height 15
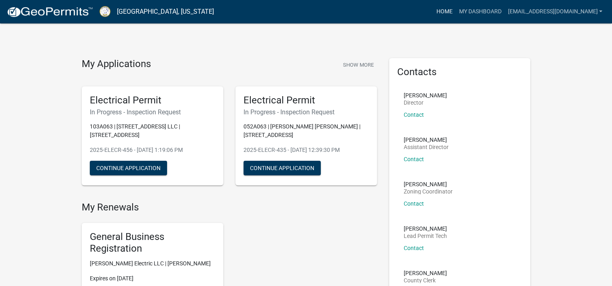
click at [453, 10] on link "Home" at bounding box center [444, 11] width 23 height 15
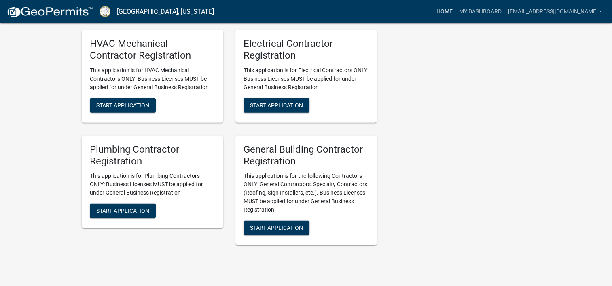
scroll to position [1812, 0]
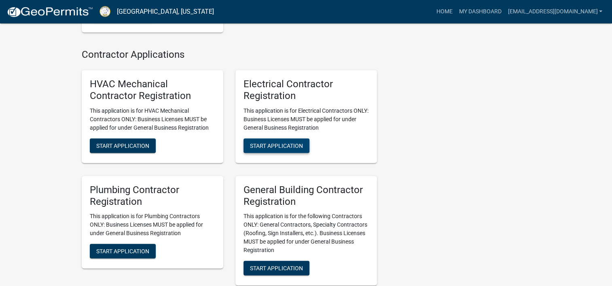
click at [258, 149] on span "Start Application" at bounding box center [276, 145] width 53 height 6
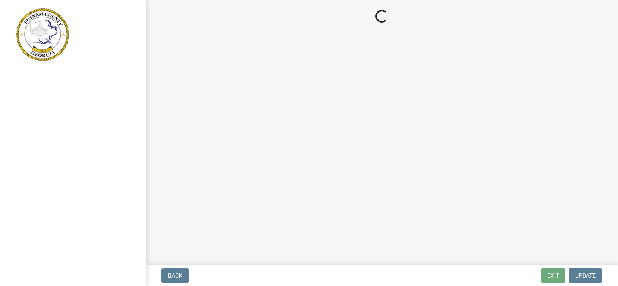
select select "GA"
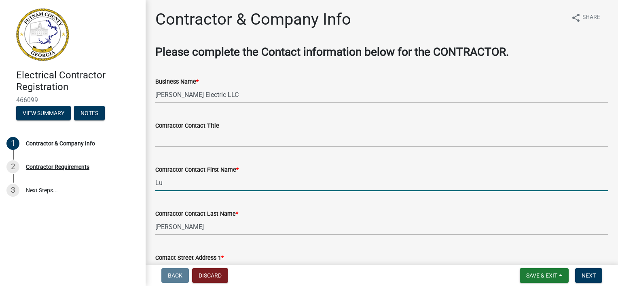
drag, startPoint x: 175, startPoint y: 184, endPoint x: 146, endPoint y: 183, distance: 28.8
type input "[PERSON_NAME]"
click at [314, 154] on div "Contractor Contact First Name * [PERSON_NAME]" at bounding box center [381, 173] width 453 height 38
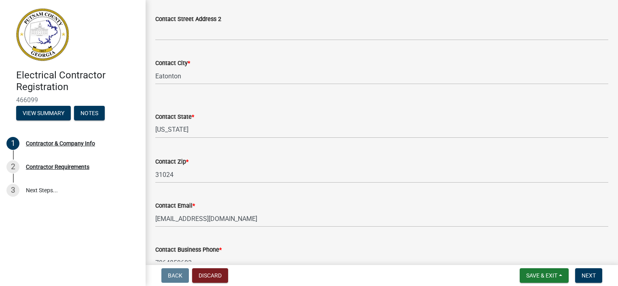
scroll to position [364, 0]
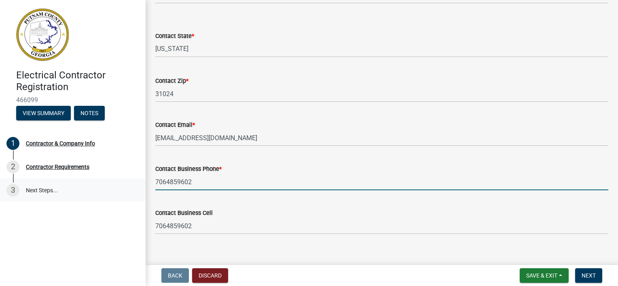
drag, startPoint x: 202, startPoint y: 183, endPoint x: 138, endPoint y: 183, distance: 64.7
click at [138, 183] on div "Electrical Contractor Registration 466099 View Summary Notes 1 Contractor & Com…" at bounding box center [309, 143] width 618 height 286
type input "[PHONE_NUMBER]"
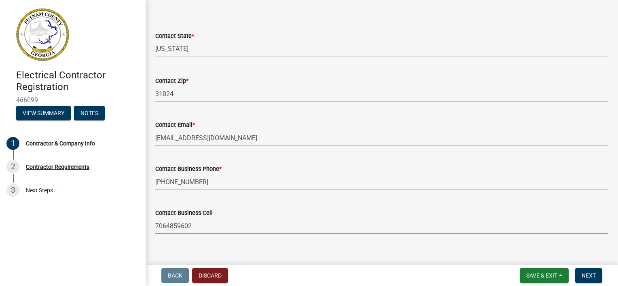
drag, startPoint x: 194, startPoint y: 225, endPoint x: 146, endPoint y: 228, distance: 48.3
type input "[PHONE_NUMBER]"
click at [586, 275] on span "Next" at bounding box center [589, 276] width 14 height 6
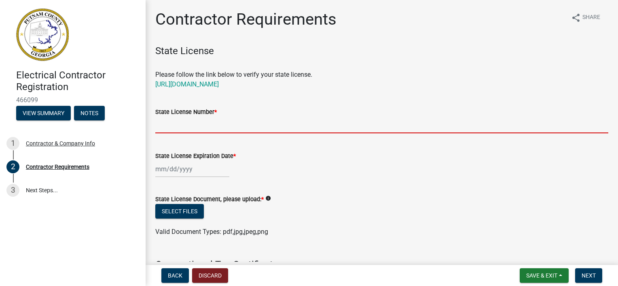
click at [179, 123] on input "State License Number *" at bounding box center [381, 125] width 453 height 17
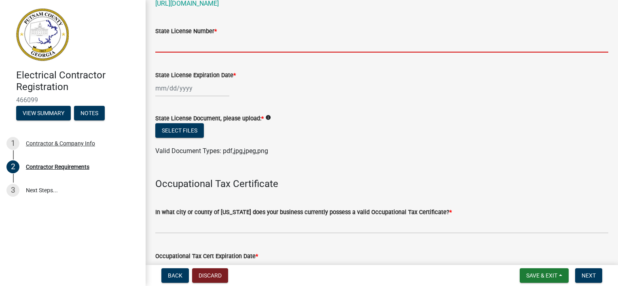
scroll to position [121, 0]
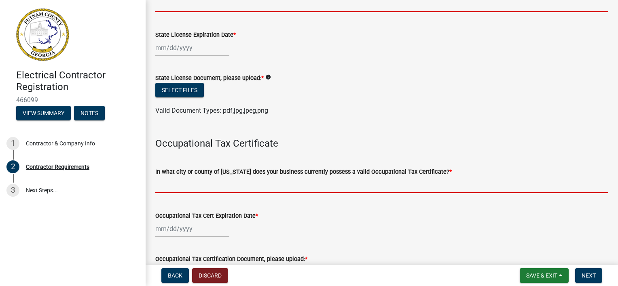
click at [185, 189] on input "In what city or county of [US_STATE] does your business currently possess a val…" at bounding box center [381, 185] width 453 height 17
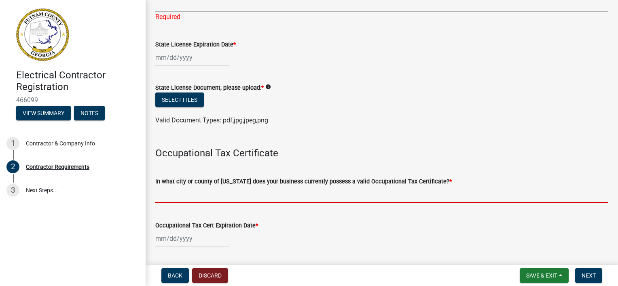
type input "P"
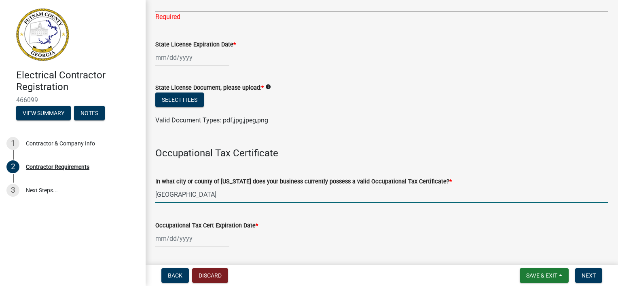
type input "[GEOGRAPHIC_DATA]"
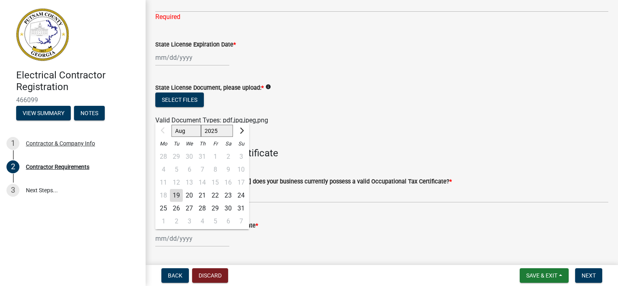
click at [405, 218] on div "Occupational Tax Cert Expiration Date * Aug Sep Oct Nov [DATE] 2026 2027 2028 2…" at bounding box center [381, 229] width 453 height 38
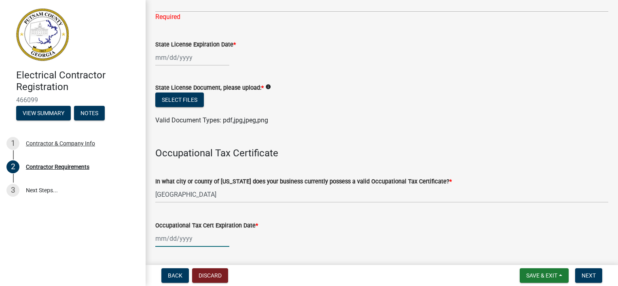
click at [165, 239] on div at bounding box center [192, 239] width 74 height 17
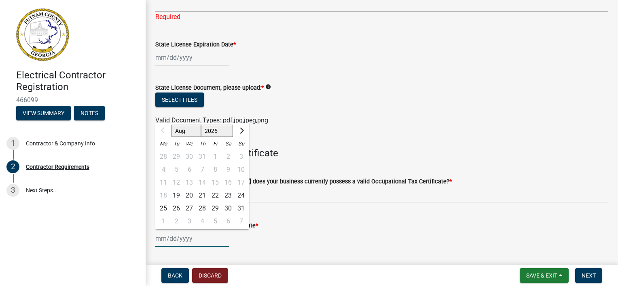
click at [159, 239] on input "Occupational Tax Cert Expiration Date *" at bounding box center [192, 239] width 74 height 17
type input "[DATE]"
click at [344, 217] on div "Occupational Tax Cert Expiration Date * [DATE] Aug Sep Oct Nov [DATE] 2026 2027…" at bounding box center [381, 229] width 453 height 38
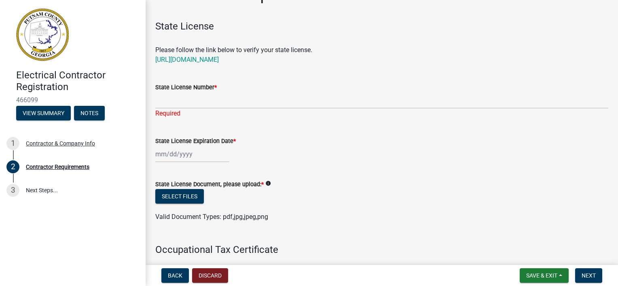
scroll to position [9, 0]
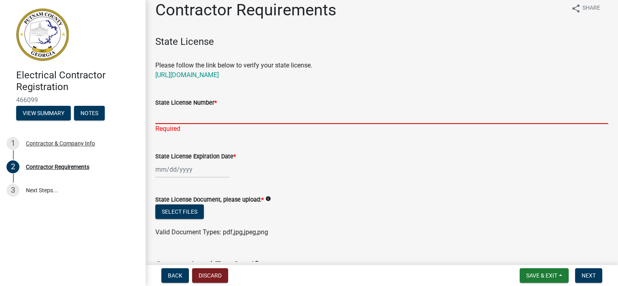
click at [187, 117] on input "State License Number *" at bounding box center [381, 116] width 453 height 17
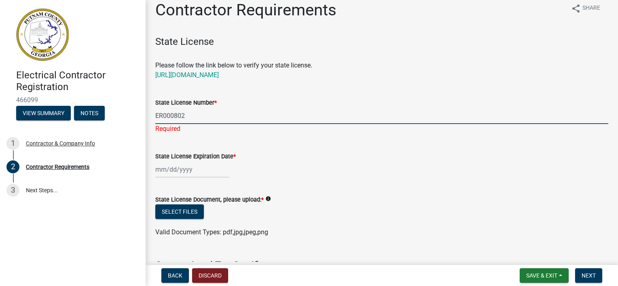
type input "ER000802"
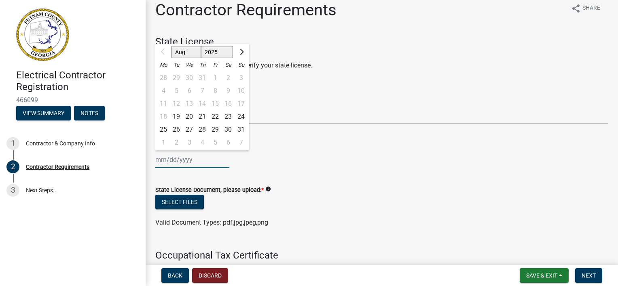
click at [166, 159] on input "State License Expiration Date *" at bounding box center [192, 160] width 74 height 17
type input "[DATE]"
click at [318, 159] on div "[DATE] Aug Sep Oct Nov [DATE] 2026 2027 2028 2029 2030 2031 2032 2033 2034 2035…" at bounding box center [381, 160] width 453 height 17
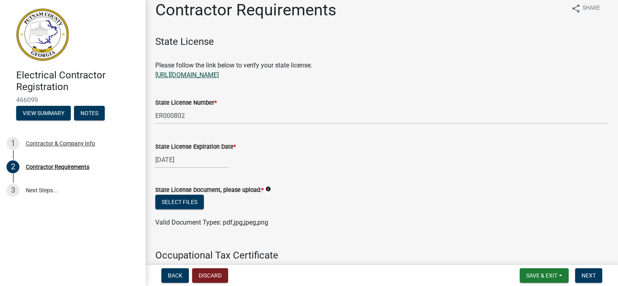
click at [201, 75] on link "[URL][DOMAIN_NAME]" at bounding box center [187, 75] width 64 height 8
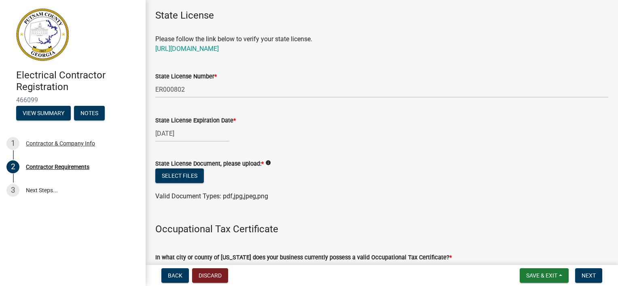
scroll to position [50, 0]
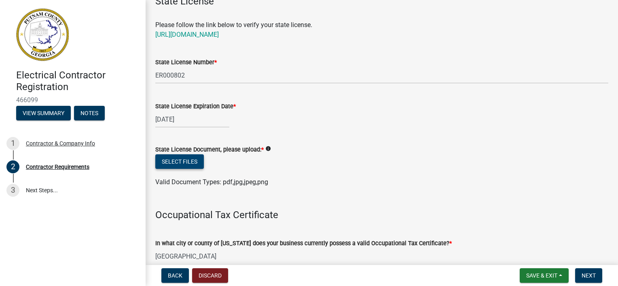
click at [182, 159] on button "Select files" at bounding box center [179, 162] width 49 height 15
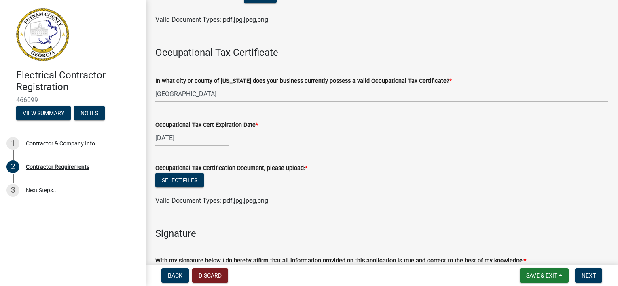
scroll to position [252, 0]
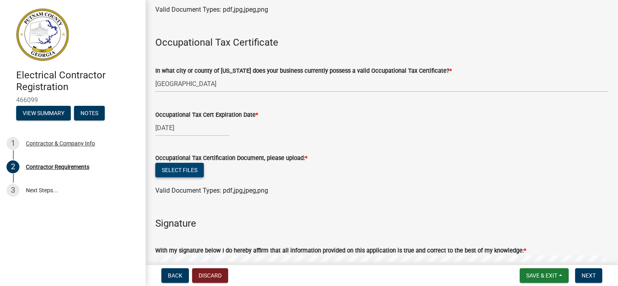
click at [180, 173] on button "Select files" at bounding box center [179, 170] width 49 height 15
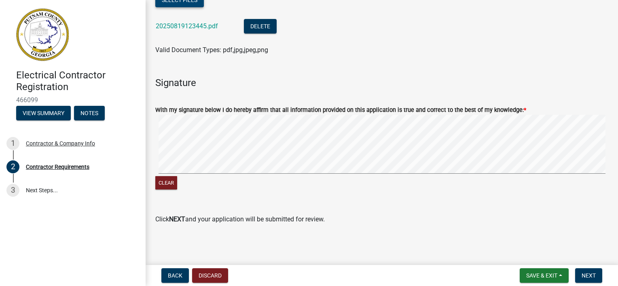
scroll to position [423, 0]
click at [167, 180] on button "Clear" at bounding box center [166, 182] width 22 height 13
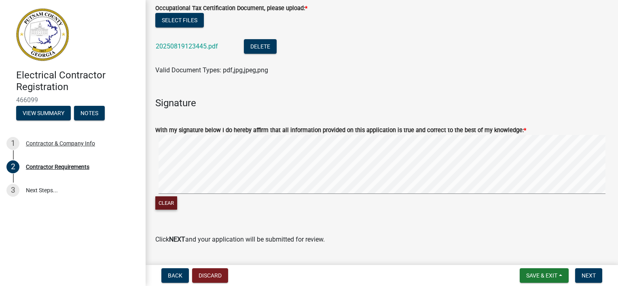
scroll to position [405, 0]
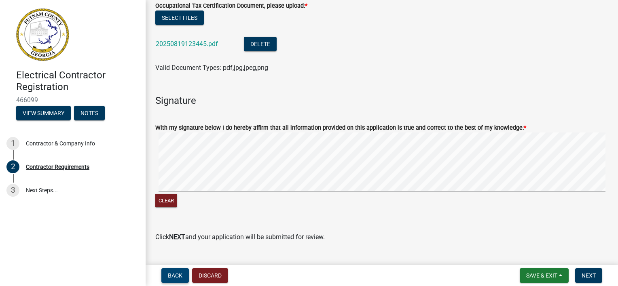
click at [172, 274] on span "Back" at bounding box center [175, 276] width 15 height 6
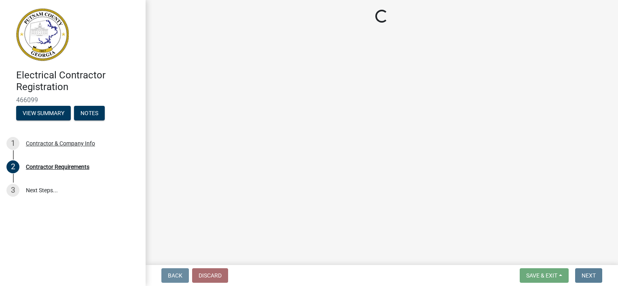
scroll to position [0, 0]
select select "GA"
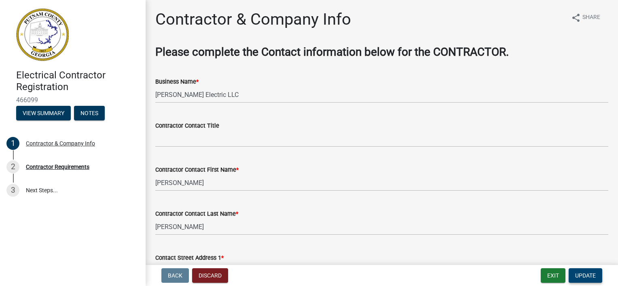
click at [594, 276] on span "Update" at bounding box center [585, 276] width 21 height 6
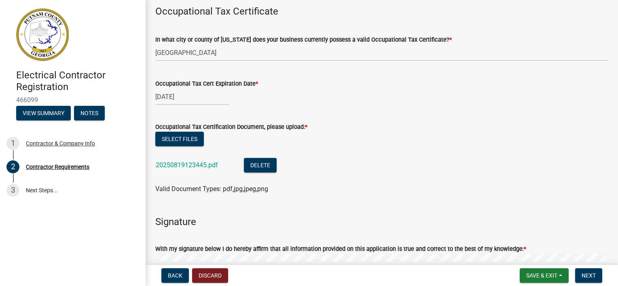
scroll to position [364, 0]
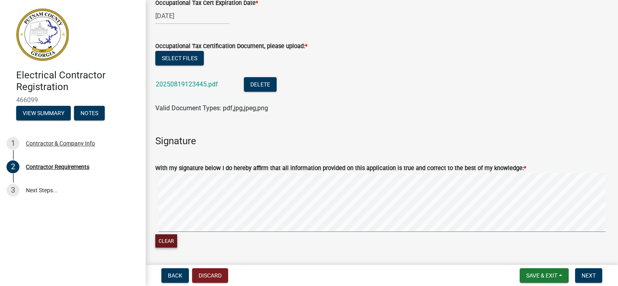
click at [168, 240] on button "Clear" at bounding box center [166, 241] width 22 height 13
click at [170, 241] on button "Clear" at bounding box center [166, 241] width 22 height 13
click at [159, 242] on button "Clear" at bounding box center [166, 241] width 22 height 13
click at [490, 169] on form "With my signature below I do hereby affirm that all information provided on thi…" at bounding box center [381, 202] width 453 height 96
click at [168, 246] on button "Clear" at bounding box center [166, 241] width 22 height 13
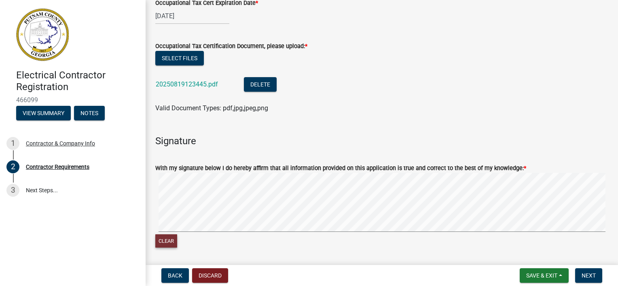
click at [169, 245] on button "Clear" at bounding box center [166, 241] width 22 height 13
click at [170, 243] on button "Clear" at bounding box center [166, 241] width 22 height 13
click at [170, 244] on button "Clear" at bounding box center [166, 241] width 22 height 13
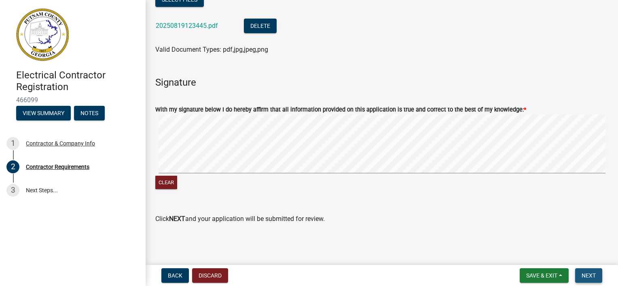
click at [581, 274] on button "Next" at bounding box center [588, 276] width 27 height 15
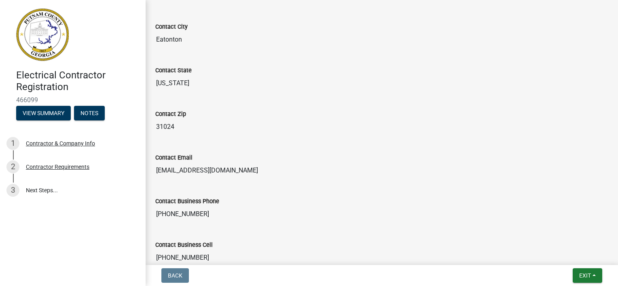
scroll to position [418, 0]
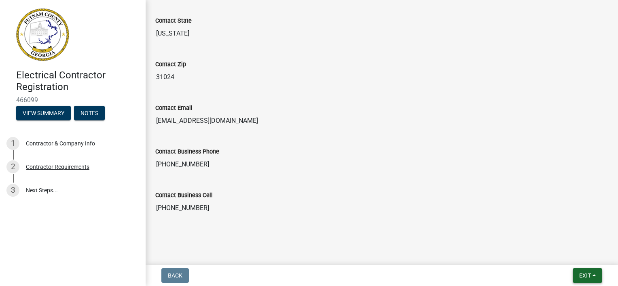
click at [581, 276] on span "Exit" at bounding box center [585, 276] width 12 height 6
click at [454, 183] on div "Contact Business Cell [PHONE_NUMBER]" at bounding box center [381, 197] width 453 height 37
click at [41, 142] on div "Contractor & Company Info" at bounding box center [60, 144] width 69 height 6
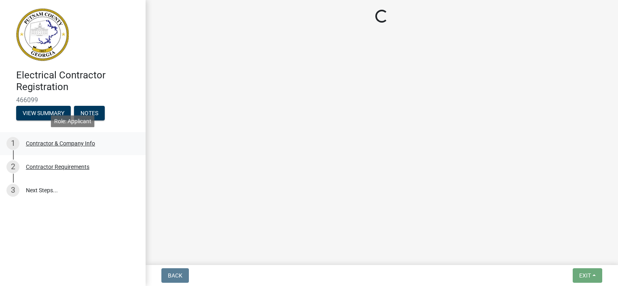
select select "GA"
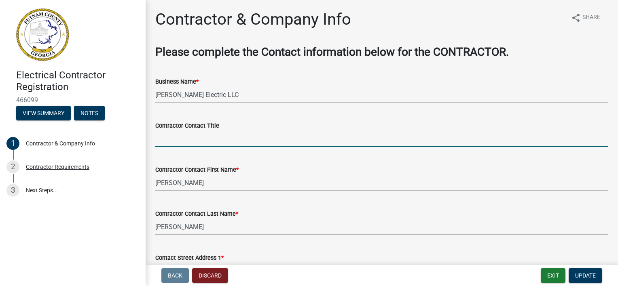
click at [215, 136] on input "Contractor Contact Title" at bounding box center [381, 139] width 453 height 17
type input "P"
type input "Owner"
click at [167, 161] on div "Contractor Contact First Name * [PERSON_NAME]" at bounding box center [381, 173] width 453 height 38
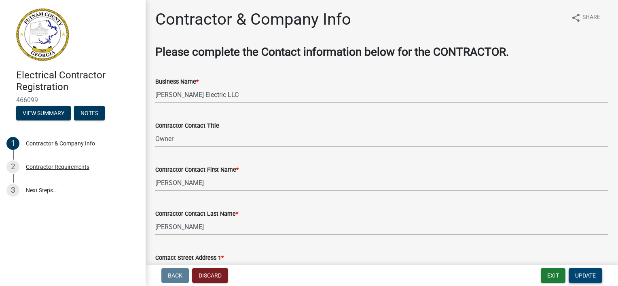
click at [582, 274] on span "Update" at bounding box center [585, 276] width 21 height 6
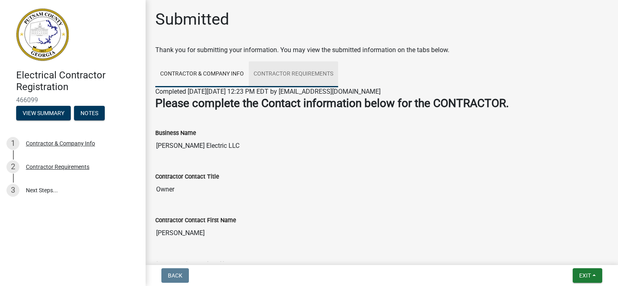
click at [265, 73] on link "Contractor Requirements" at bounding box center [293, 74] width 89 height 26
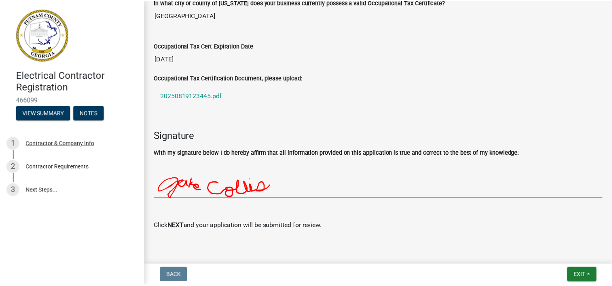
scroll to position [340, 0]
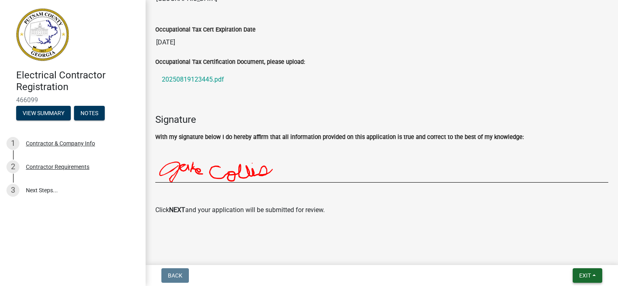
click at [587, 275] on span "Exit" at bounding box center [585, 276] width 12 height 6
click at [558, 252] on button "Save & Exit" at bounding box center [570, 254] width 65 height 19
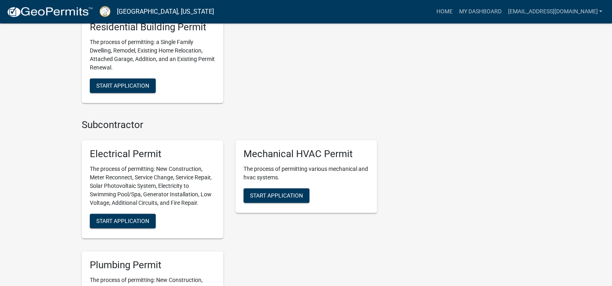
scroll to position [566, 0]
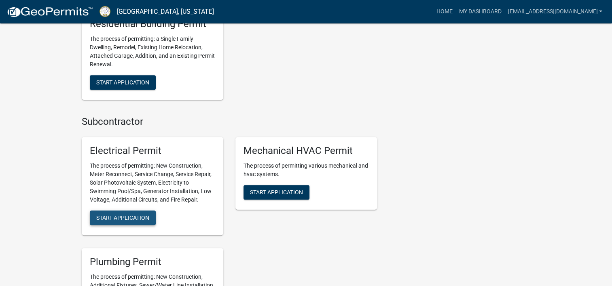
click at [104, 215] on span "Start Application" at bounding box center [122, 218] width 53 height 6
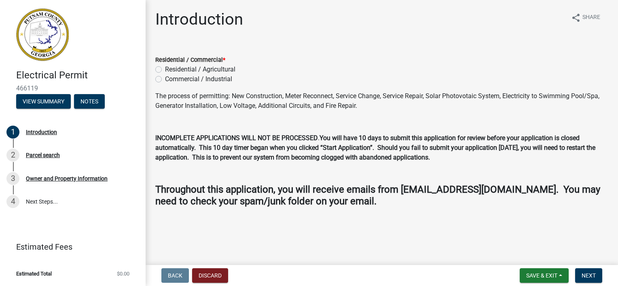
click at [165, 71] on label "Residential / Agricultural" at bounding box center [200, 70] width 70 height 10
click at [165, 70] on input "Residential / Agricultural" at bounding box center [167, 67] width 5 height 5
radio input "true"
click at [594, 273] on span "Next" at bounding box center [589, 276] width 14 height 6
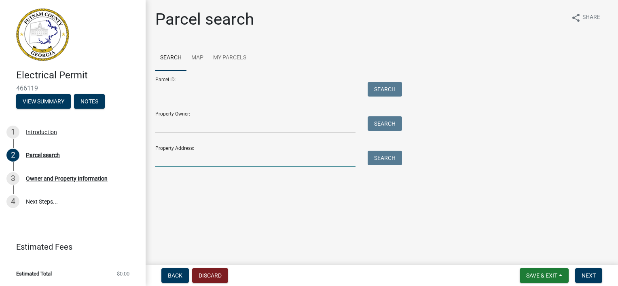
click at [163, 161] on input "Property Address:" at bounding box center [255, 159] width 200 height 17
type input "[STREET_ADDRESS]"
click at [393, 159] on button "Search" at bounding box center [385, 158] width 34 height 15
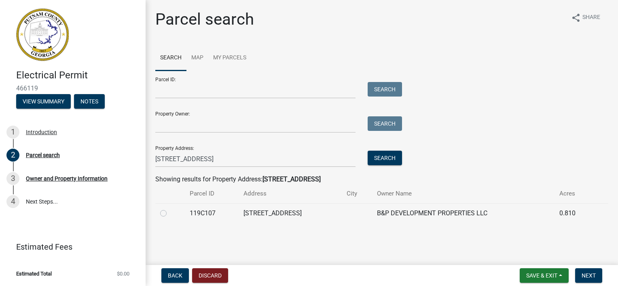
click at [168, 212] on div at bounding box center [170, 214] width 20 height 10
click at [170, 209] on label at bounding box center [170, 209] width 0 height 0
click at [170, 214] on input "radio" at bounding box center [172, 211] width 5 height 5
radio input "true"
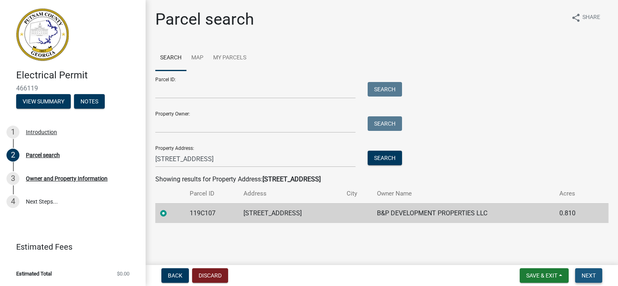
click at [589, 274] on span "Next" at bounding box center [589, 276] width 14 height 6
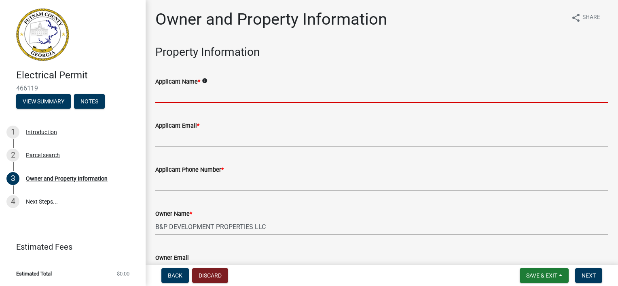
click at [206, 91] on input "Applicant Name *" at bounding box center [381, 95] width 453 height 17
type input "[PERSON_NAME] Electric, LLC"
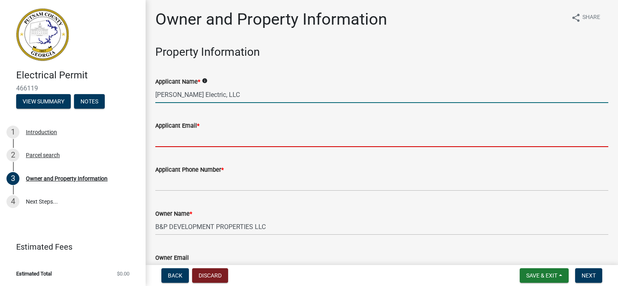
type input "[EMAIL_ADDRESS][DOMAIN_NAME]"
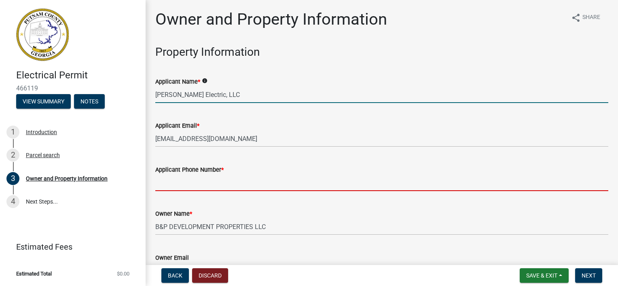
type input "[PHONE_NUMBER]"
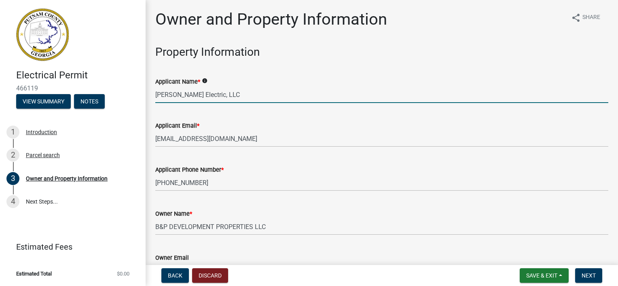
type input "Eatonton"
type input "[STREET_ADDRESS]"
type input "Eatonton"
type input "GA"
type input "31024"
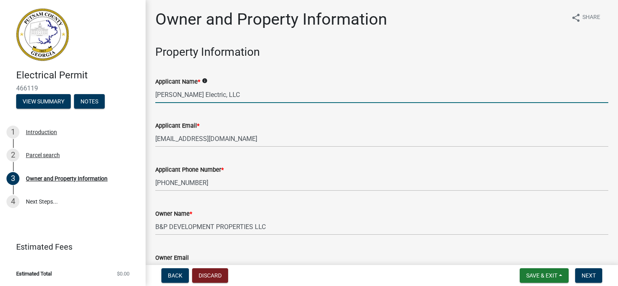
type input "[PERSON_NAME] Electric, LLC"
type input "[PHONE_NUMBER]"
type input "[STREET_ADDRESS]"
type input "Eatonton"
type input "Ga"
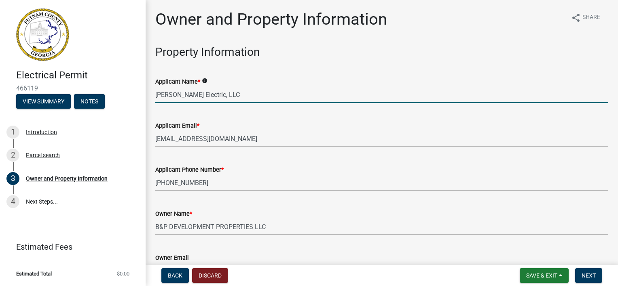
type input "31024"
type input "[EMAIL_ADDRESS][DOMAIN_NAME]"
type input "ER000802"
type input "[DATE]"
type input "20205blr-10"
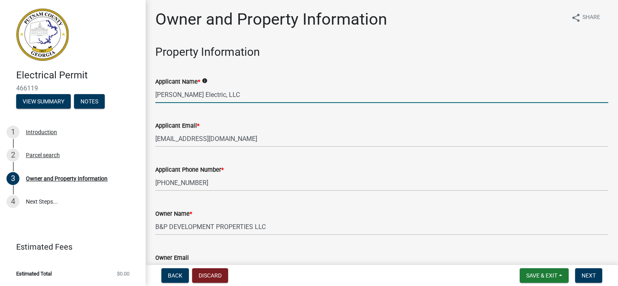
type input "[DATE]"
type input "[PERSON_NAME]"
type input "7064739868"
select select "8"
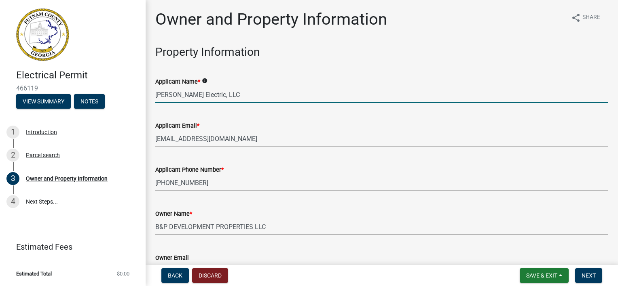
select select "2025"
select select "8"
select select "2025"
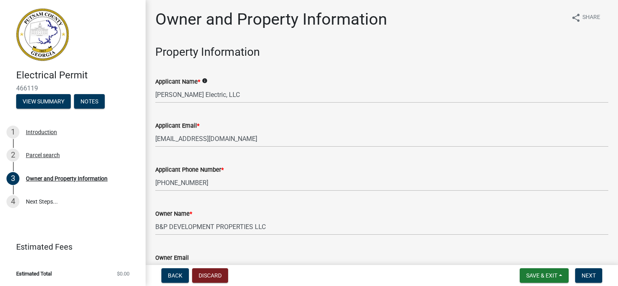
scroll to position [1021, 0]
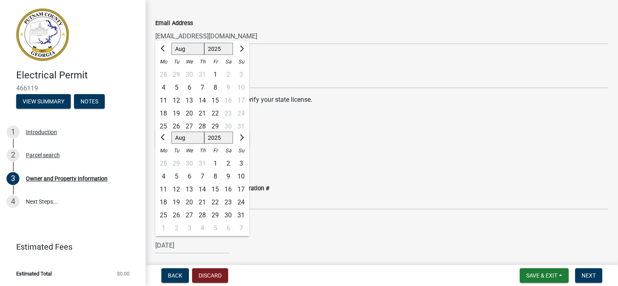
click at [314, 51] on div "State Certification # ER000802" at bounding box center [381, 70] width 453 height 38
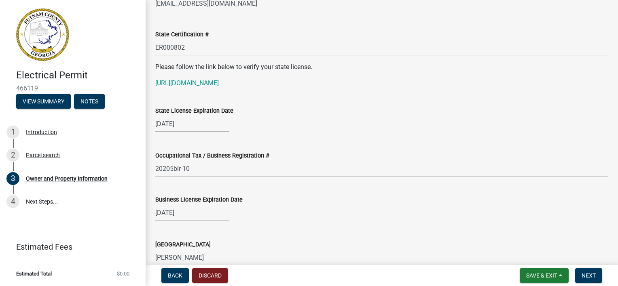
scroll to position [1061, 0]
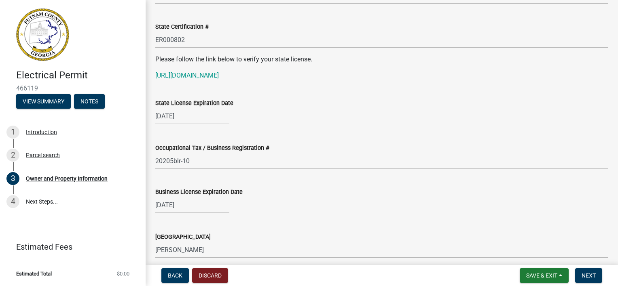
select select "6"
select select "2026"
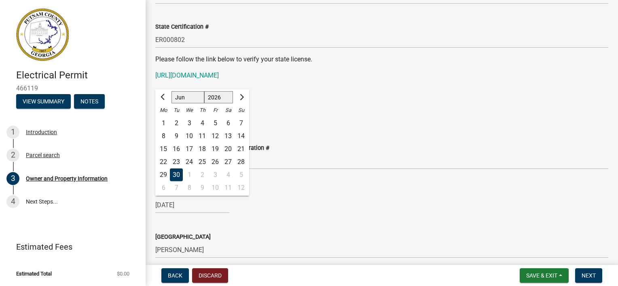
drag, startPoint x: 193, startPoint y: 206, endPoint x: 154, endPoint y: 206, distance: 38.8
click at [154, 206] on div "Business License Expiration Date [DATE] Jan Feb Mar Apr May Jun [DATE] Aug Sep …" at bounding box center [381, 195] width 465 height 38
click at [197, 205] on input "[DATE]" at bounding box center [192, 205] width 74 height 17
click at [275, 209] on div "[DATE] Jan Feb Mar Apr May Jun [DATE] Aug Sep Oct Nov [DATE] 1527 1528 1529 153…" at bounding box center [381, 205] width 453 height 17
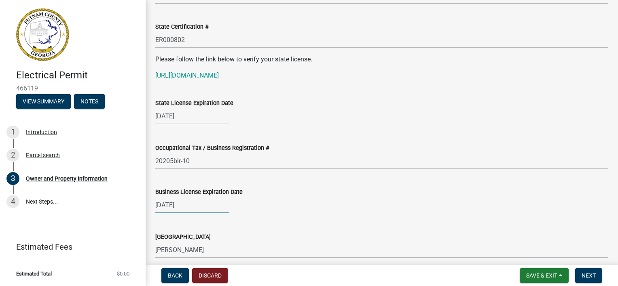
select select "6"
select select "2026"
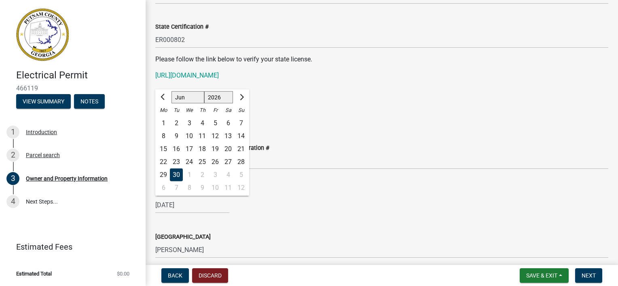
drag, startPoint x: 201, startPoint y: 204, endPoint x: 151, endPoint y: 203, distance: 49.8
click at [151, 203] on div "Business License Expiration Date [DATE] Jan Feb Mar Apr May Jun [DATE] Aug Sep …" at bounding box center [381, 195] width 465 height 38
drag, startPoint x: 195, startPoint y: 207, endPoint x: 149, endPoint y: 202, distance: 46.8
click at [149, 202] on div "Business License Expiration Date [DATE] Jan Feb Mar Apr May Jun [DATE] Aug Sep …" at bounding box center [381, 195] width 465 height 38
type input "[DATE]"
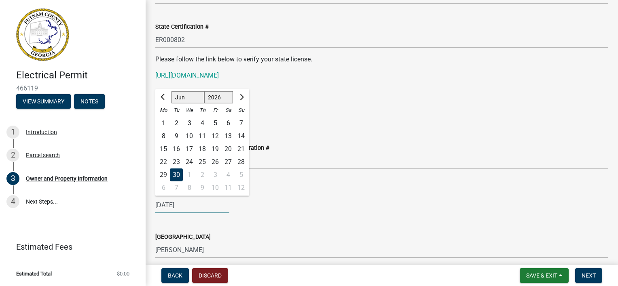
click at [395, 199] on div "[DATE] [PERSON_NAME] Apr May Jun [DATE] Aug Sep Oct Nov [DATE] 1527 1528 1529 1…" at bounding box center [381, 205] width 453 height 17
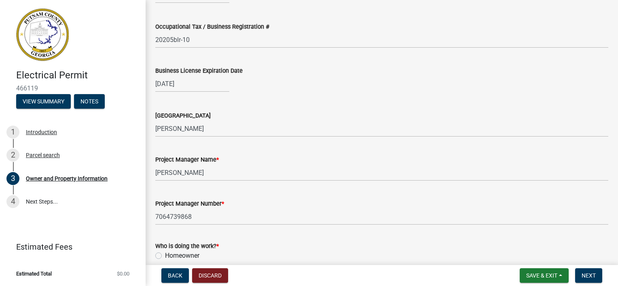
scroll to position [1223, 0]
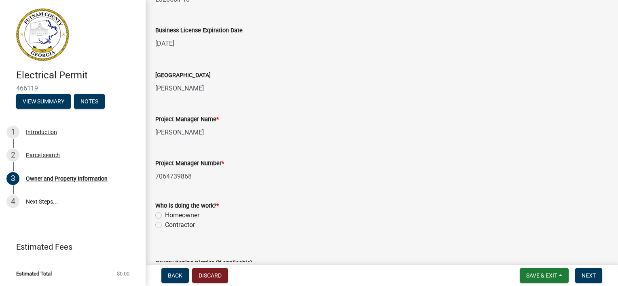
click at [190, 223] on label "Contractor" at bounding box center [180, 226] width 30 height 10
click at [170, 223] on input "Contractor" at bounding box center [167, 223] width 5 height 5
radio input "true"
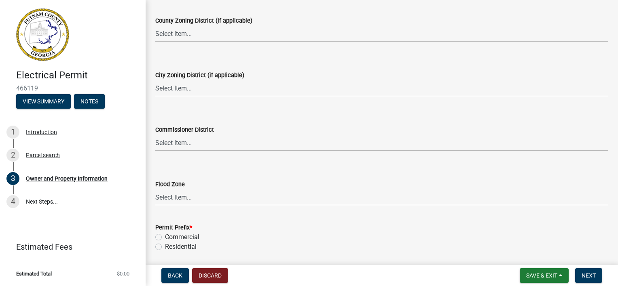
scroll to position [1495, 0]
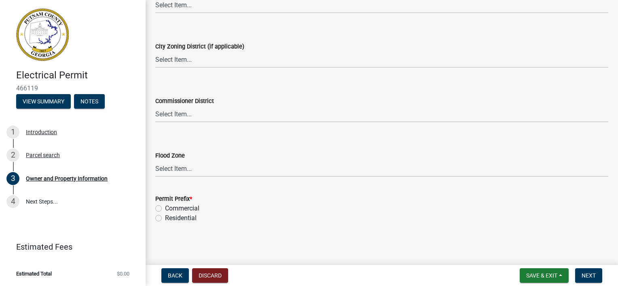
click at [192, 217] on label "Residential" at bounding box center [181, 219] width 32 height 10
click at [170, 217] on input "Residential" at bounding box center [167, 216] width 5 height 5
radio input "true"
click at [579, 274] on button "Next" at bounding box center [588, 276] width 27 height 15
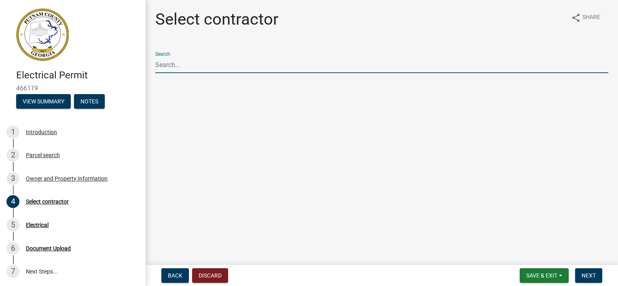
click at [199, 67] on input "Search" at bounding box center [381, 65] width 453 height 17
type input "c"
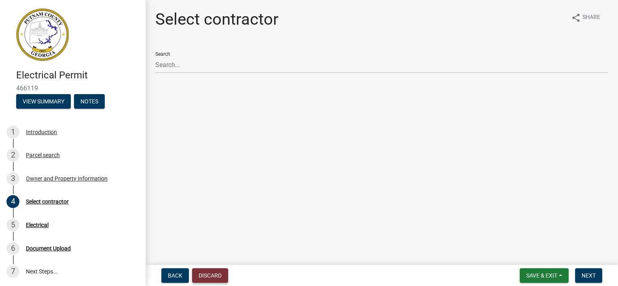
click at [217, 273] on button "Discard" at bounding box center [210, 276] width 36 height 15
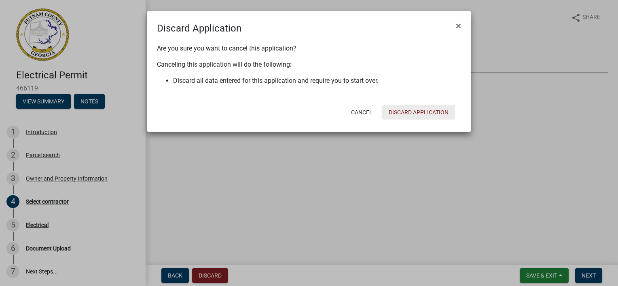
click at [398, 112] on button "Discard Application" at bounding box center [418, 112] width 73 height 15
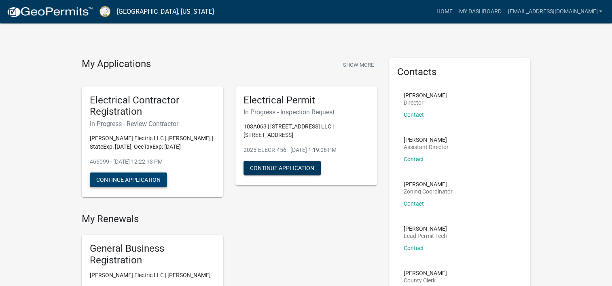
click at [133, 179] on button "Continue Application" at bounding box center [128, 180] width 77 height 15
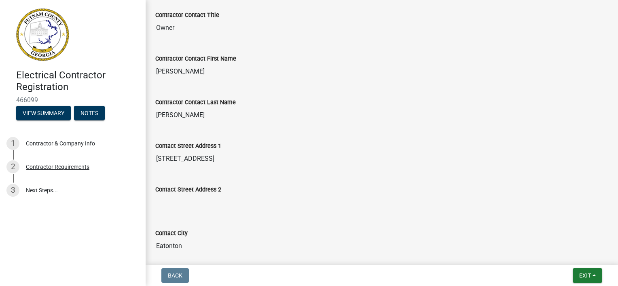
scroll to position [364, 0]
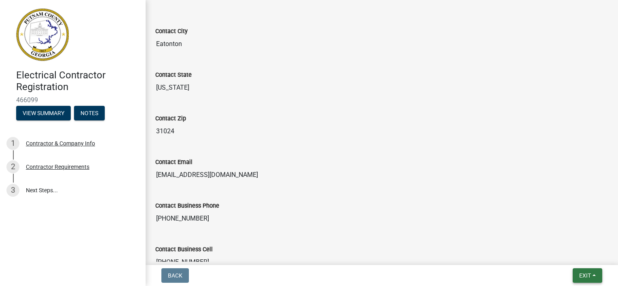
click at [577, 277] on button "Exit" at bounding box center [588, 276] width 30 height 15
click at [567, 256] on button "Save & Exit" at bounding box center [570, 254] width 65 height 19
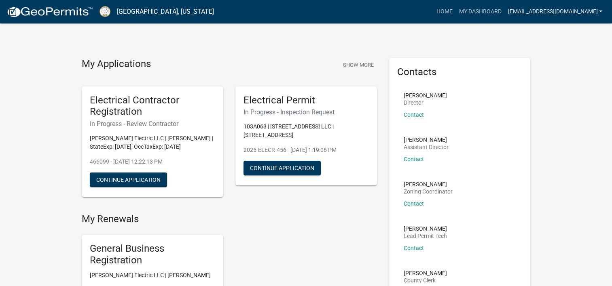
click at [602, 10] on link "[EMAIL_ADDRESS][DOMAIN_NAME]" at bounding box center [555, 11] width 101 height 15
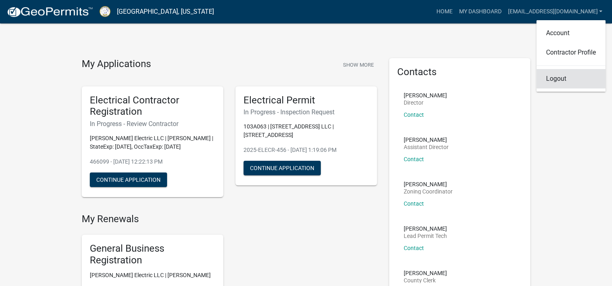
click at [560, 76] on link "Logout" at bounding box center [570, 78] width 69 height 19
